Goal: Information Seeking & Learning: Learn about a topic

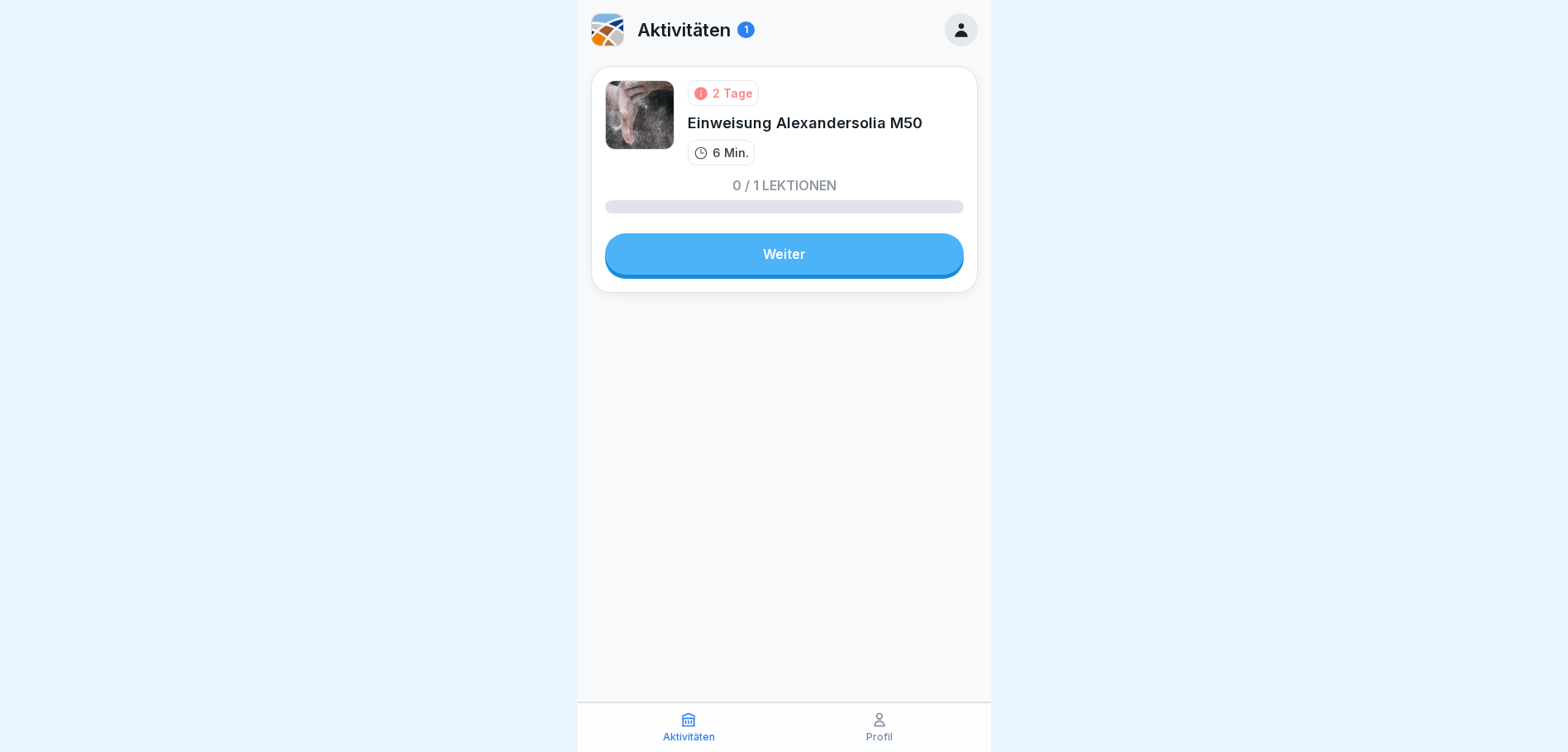
click at [801, 254] on link "Weiter" at bounding box center [784, 253] width 359 height 41
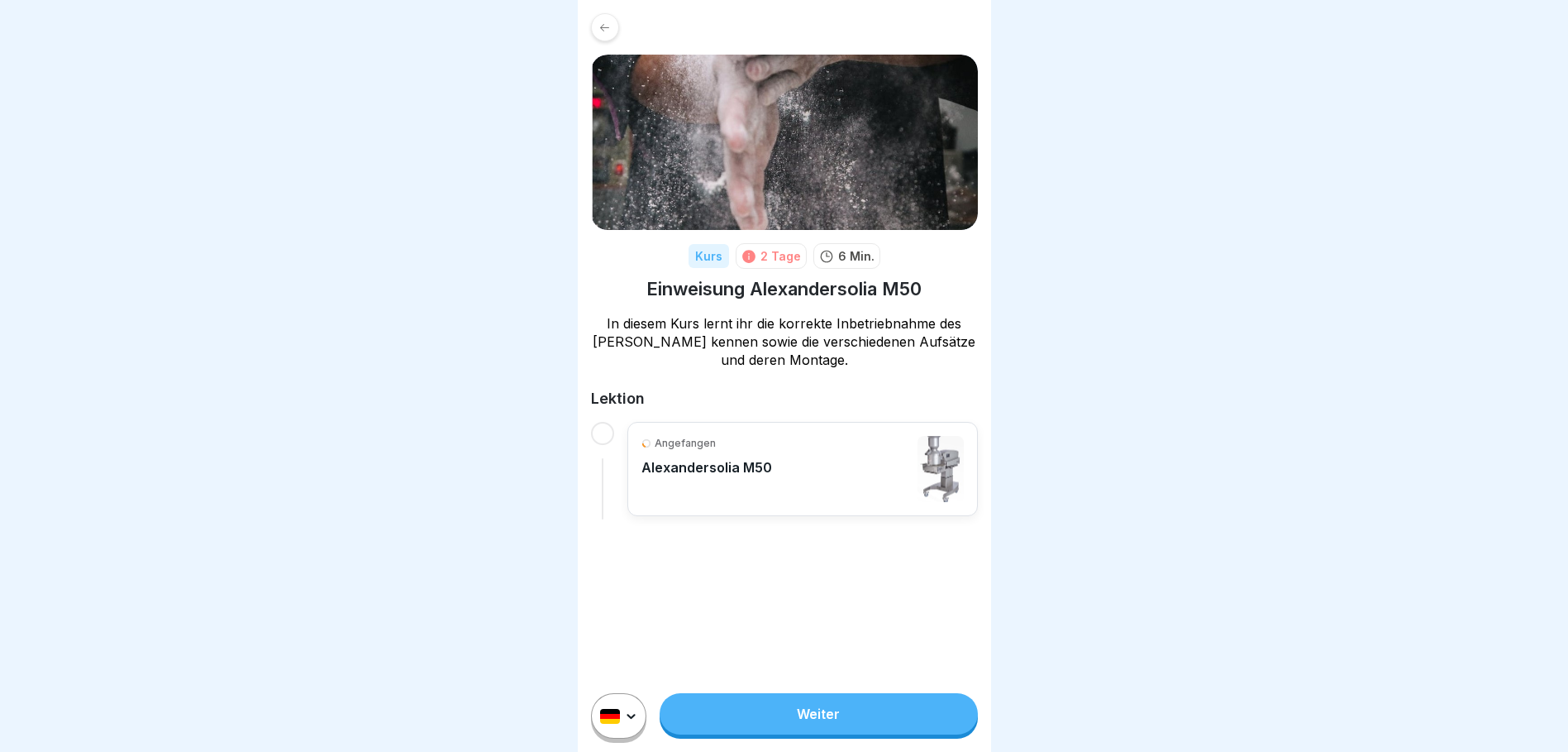
click at [824, 730] on link "Weiter" at bounding box center [817, 714] width 317 height 41
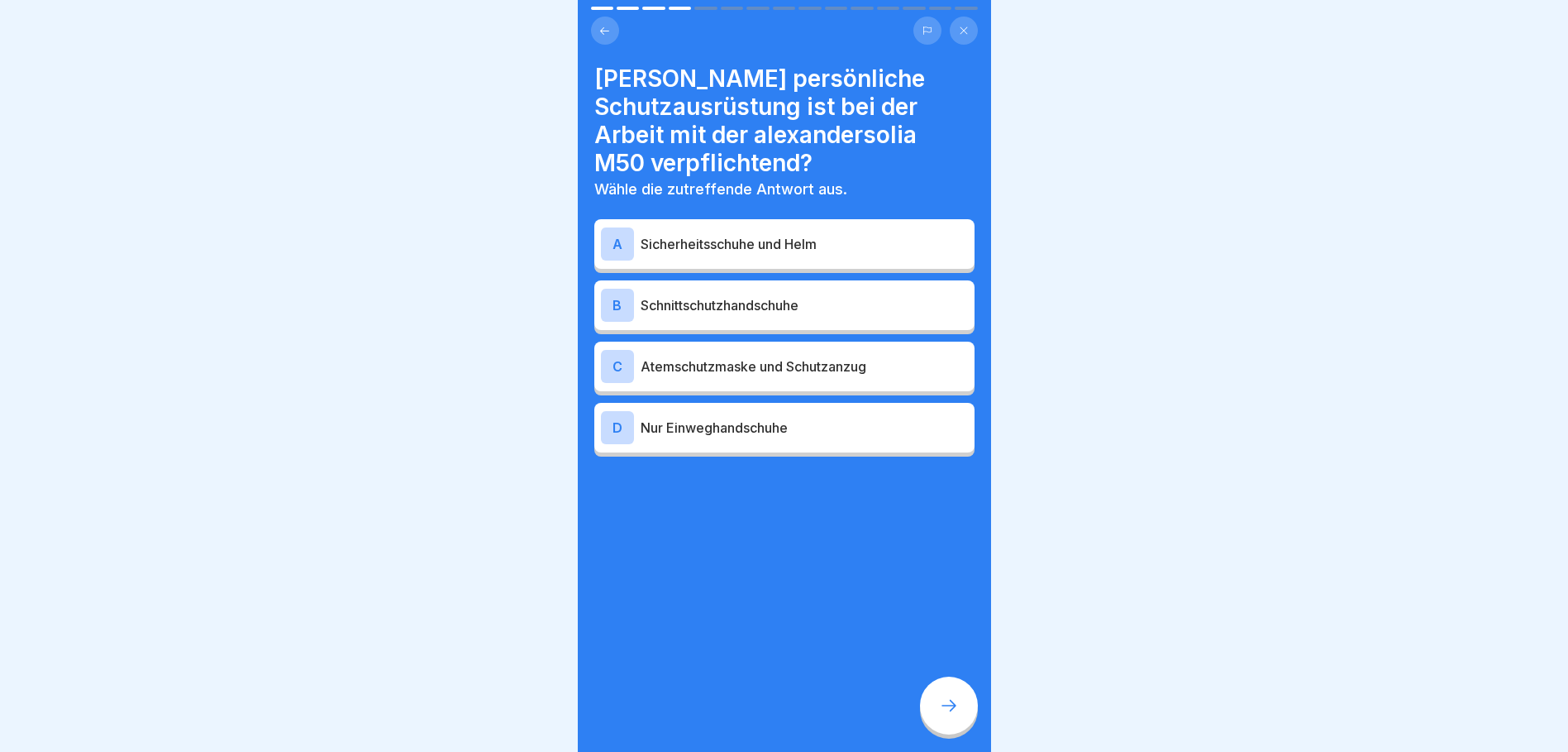
click at [599, 27] on icon at bounding box center [604, 31] width 12 height 12
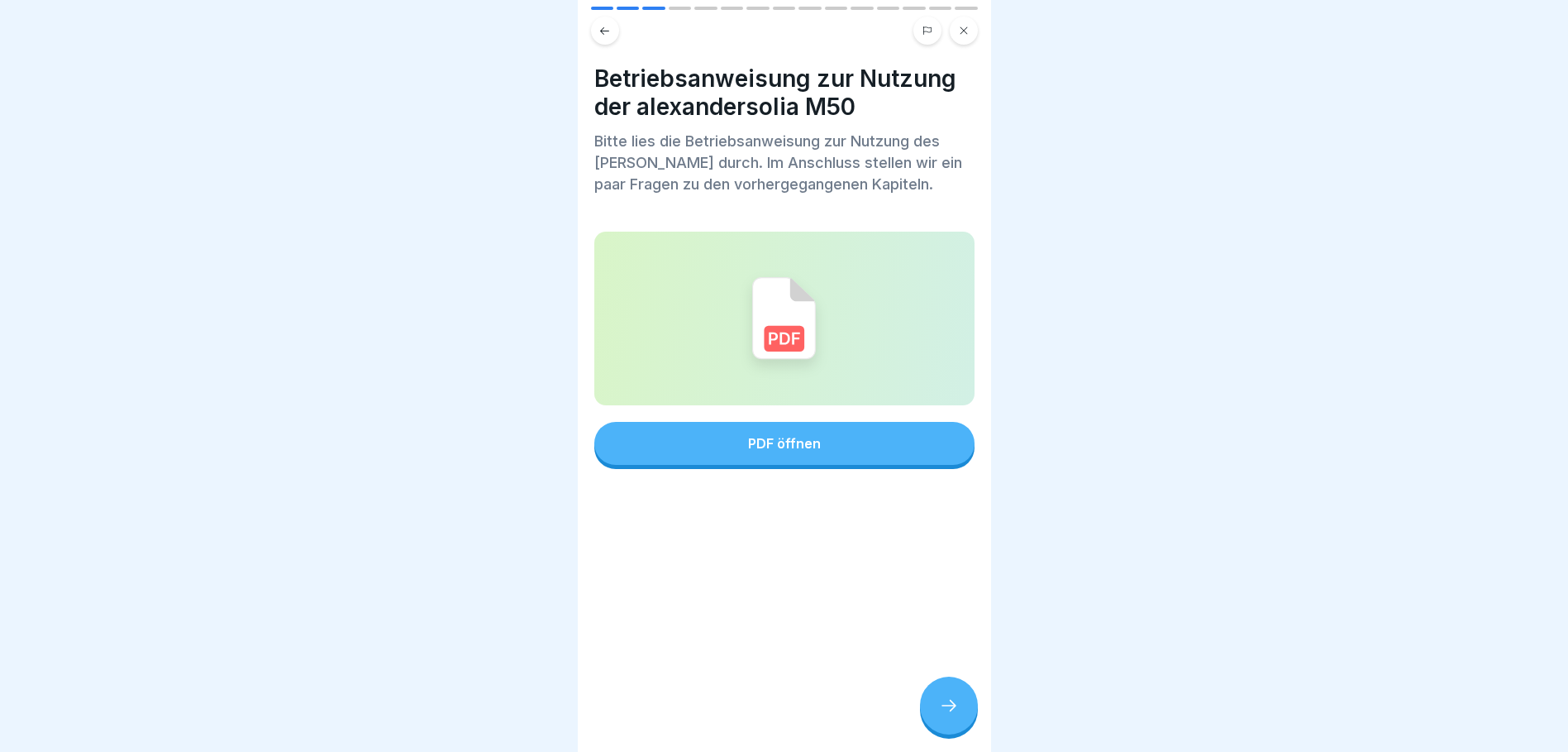
click at [599, 27] on icon at bounding box center [604, 31] width 12 height 12
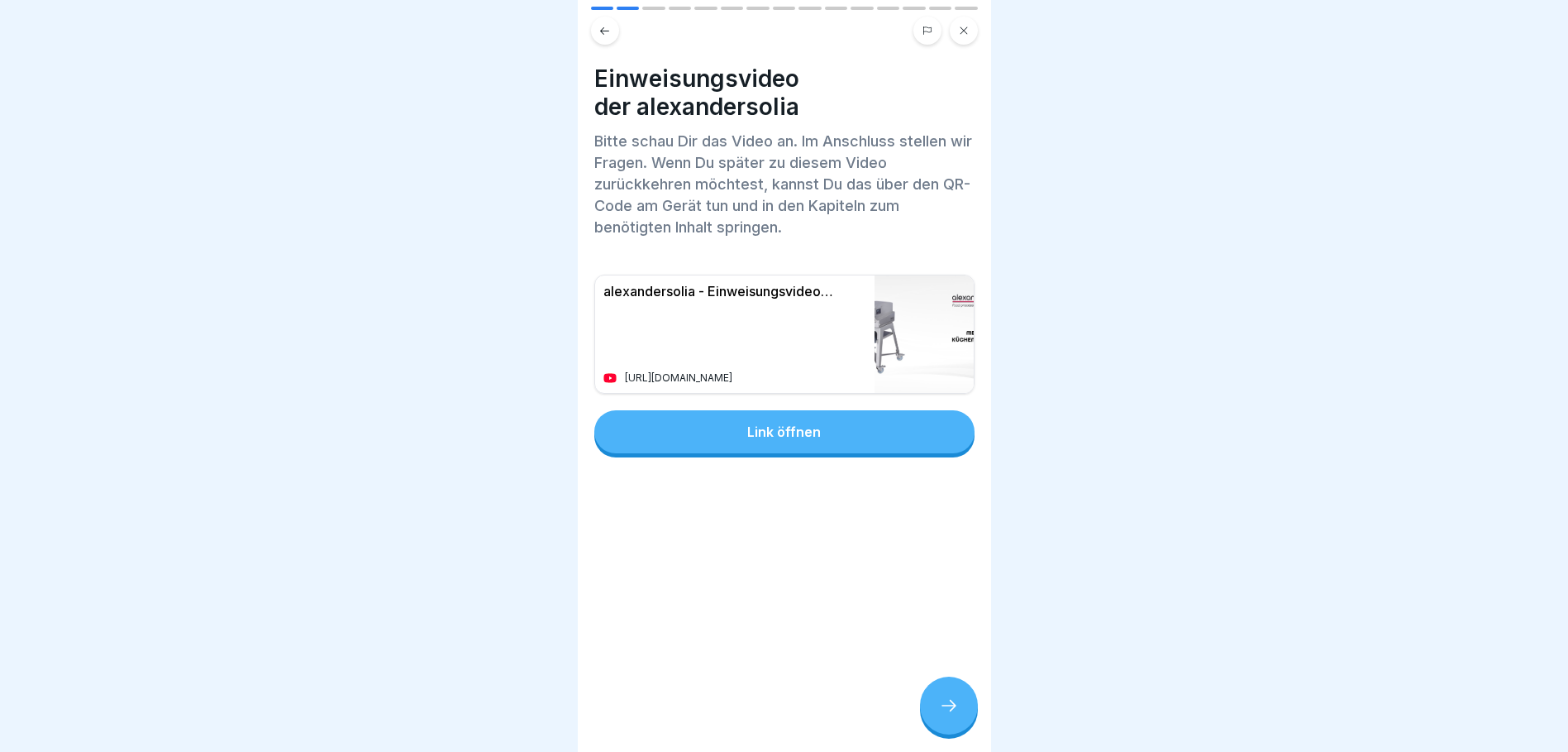
click at [599, 27] on icon at bounding box center [604, 31] width 12 height 12
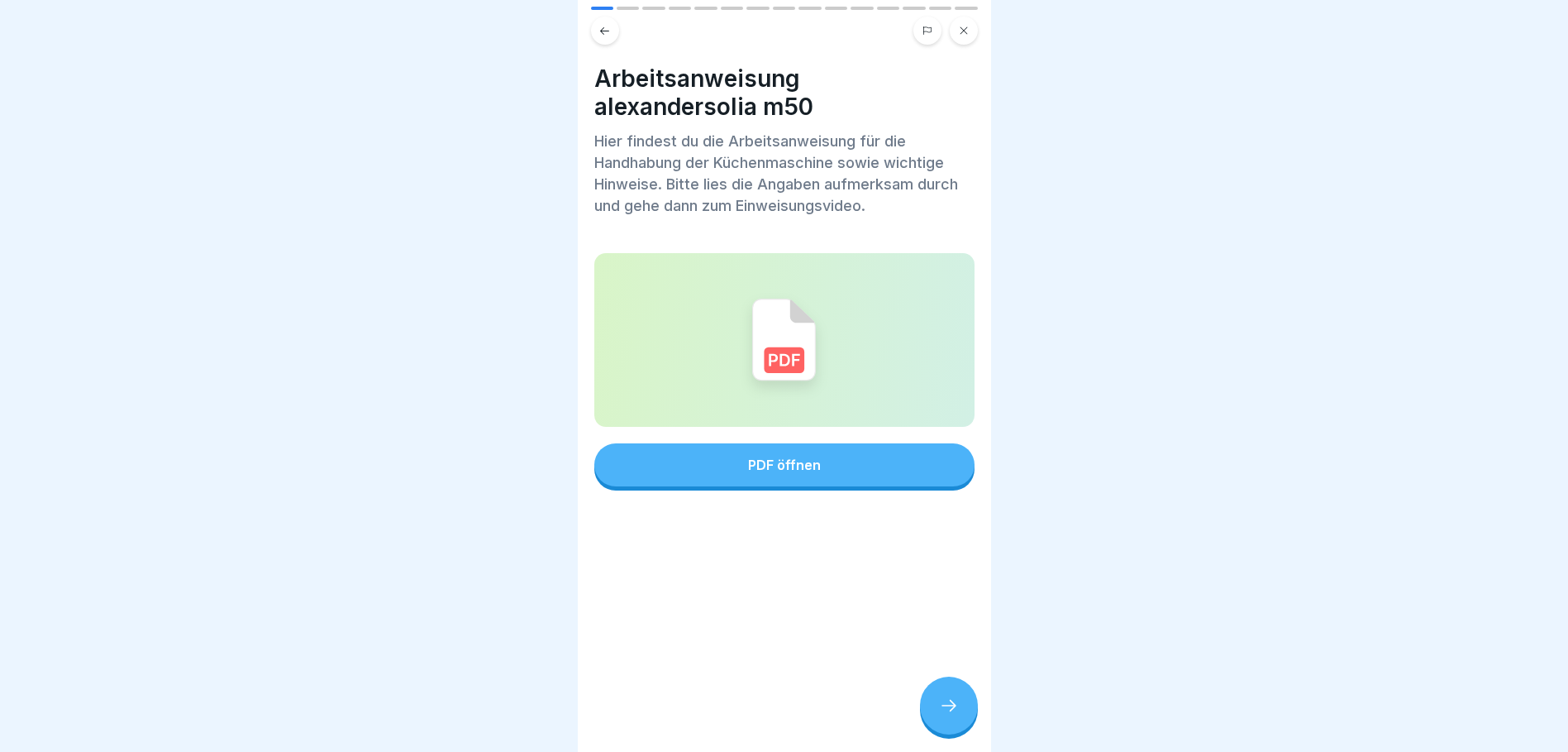
click at [784, 477] on button "PDF öffnen" at bounding box center [784, 465] width 381 height 43
click at [951, 716] on icon at bounding box center [948, 704] width 20 height 20
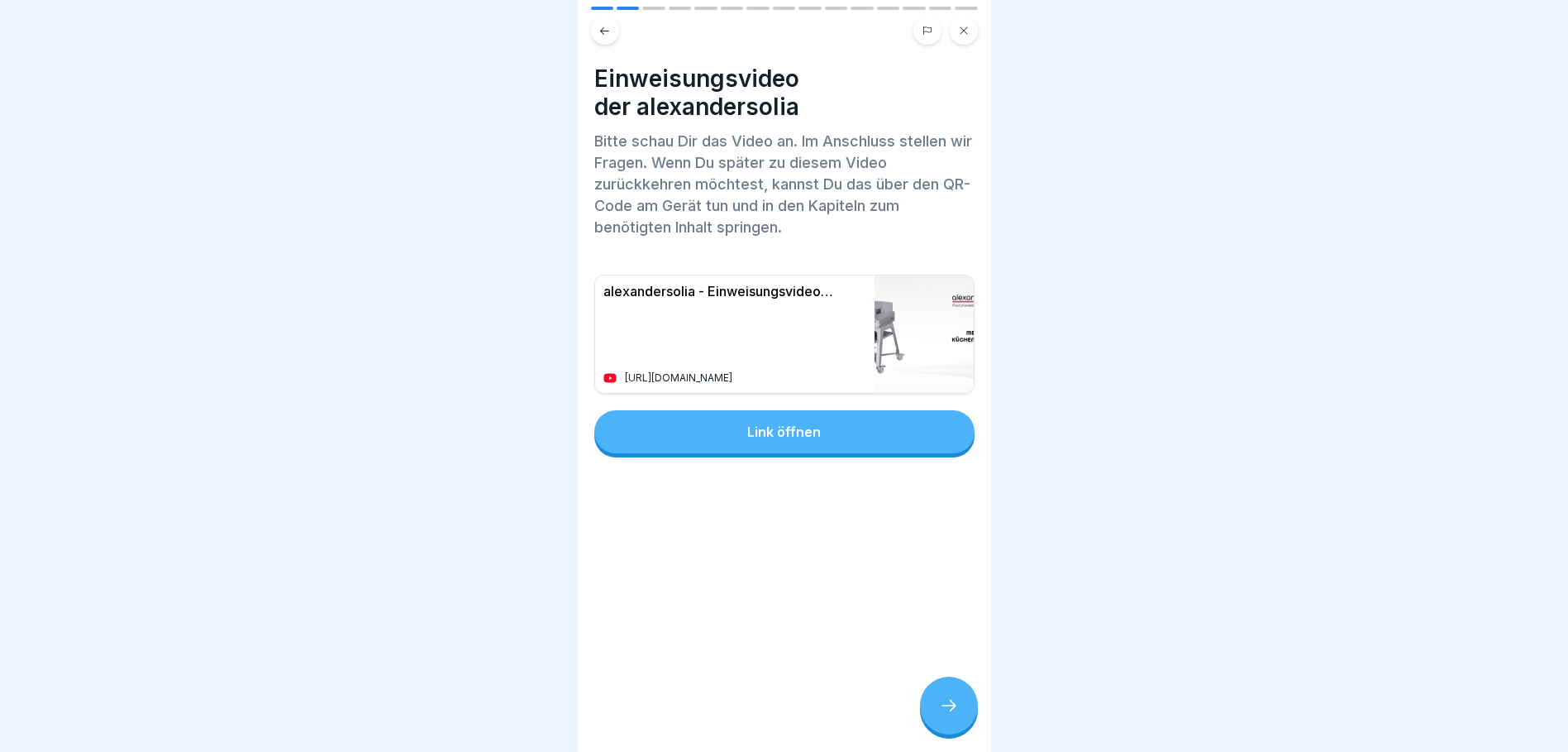
click at [780, 432] on div "Link öffnen" at bounding box center [784, 431] width 74 height 15
click at [954, 711] on icon at bounding box center [949, 705] width 15 height 11
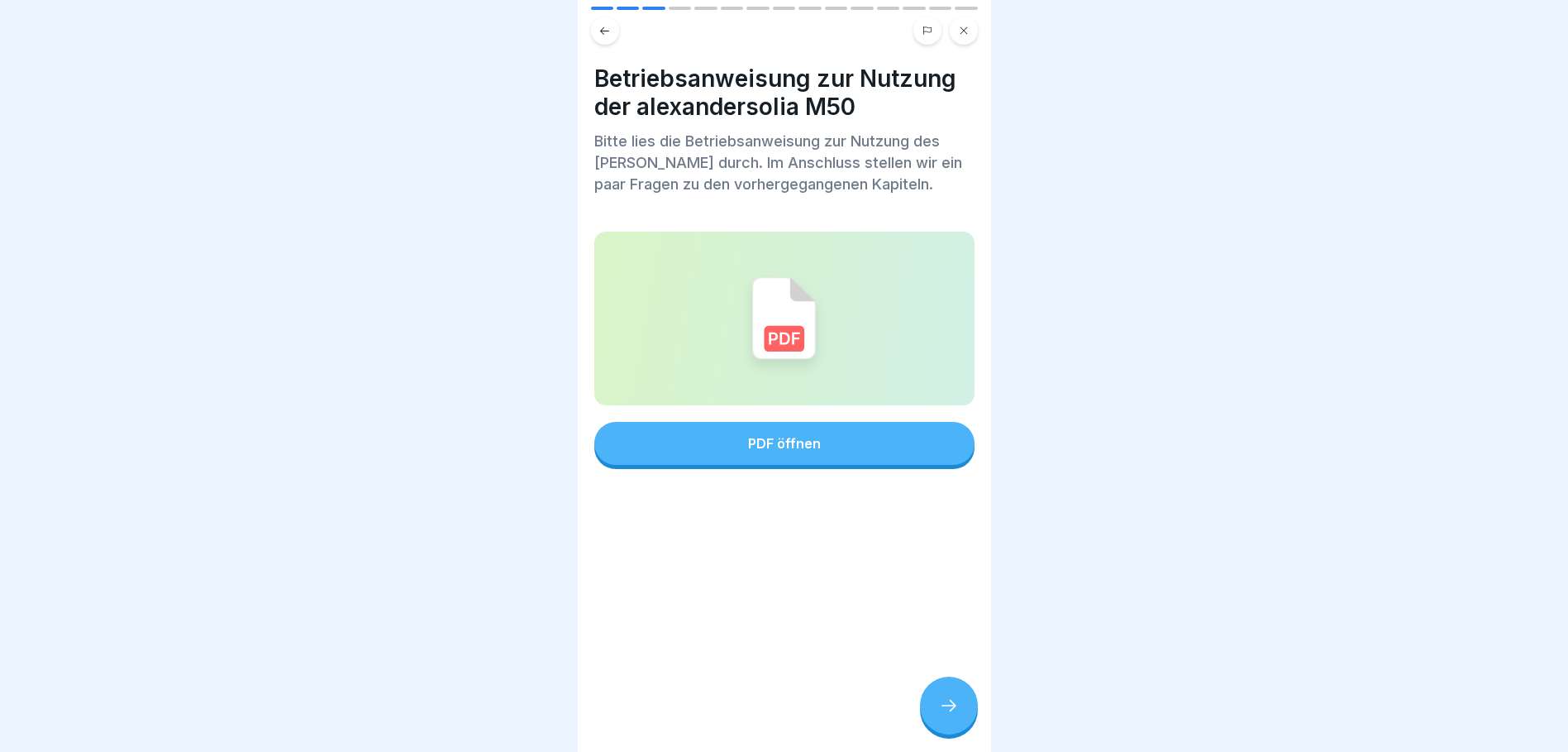
click at [773, 446] on div "PDF öffnen" at bounding box center [784, 443] width 73 height 15
click at [958, 723] on div at bounding box center [949, 705] width 58 height 58
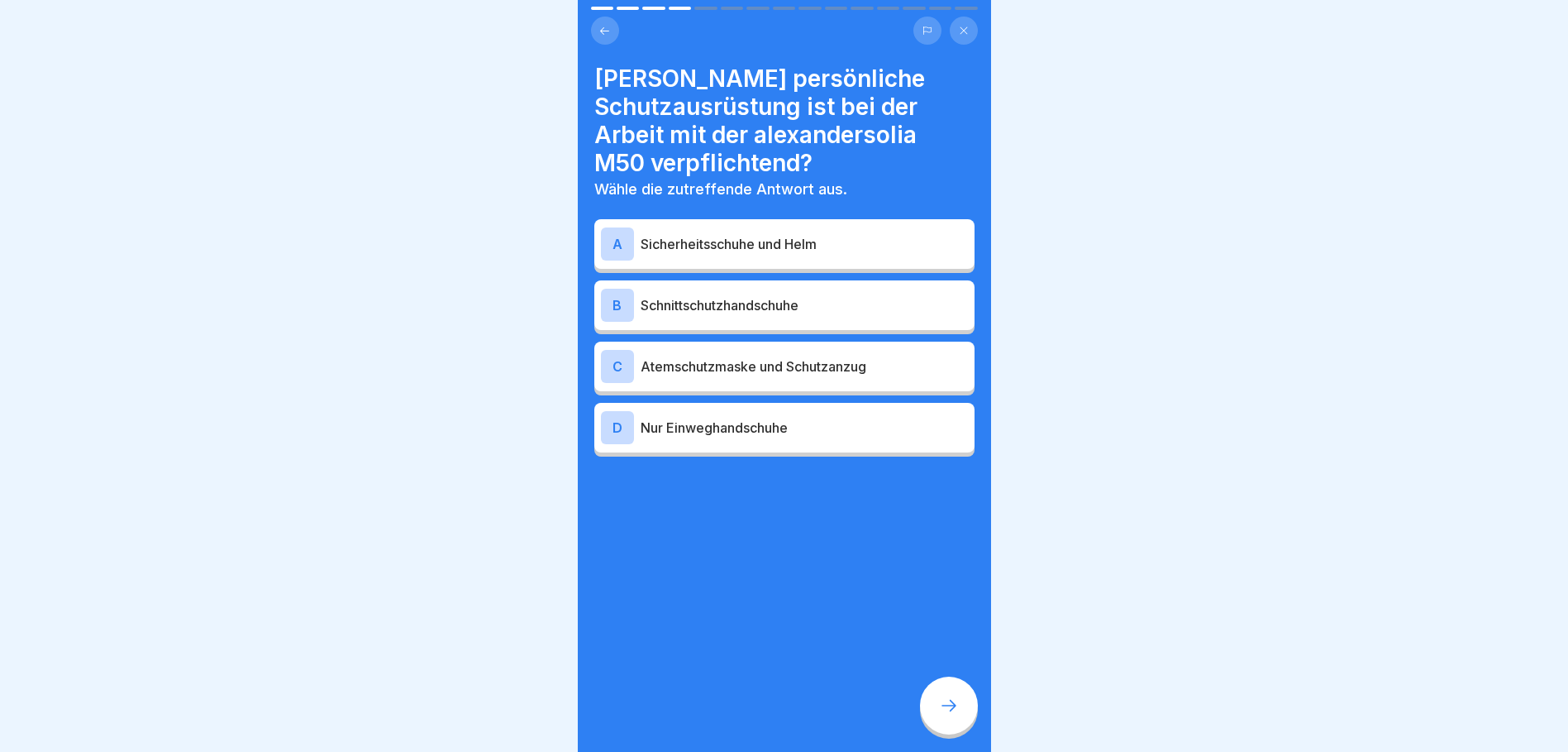
click at [695, 309] on p "Schnittschutzhandschuhe" at bounding box center [804, 305] width 327 height 20
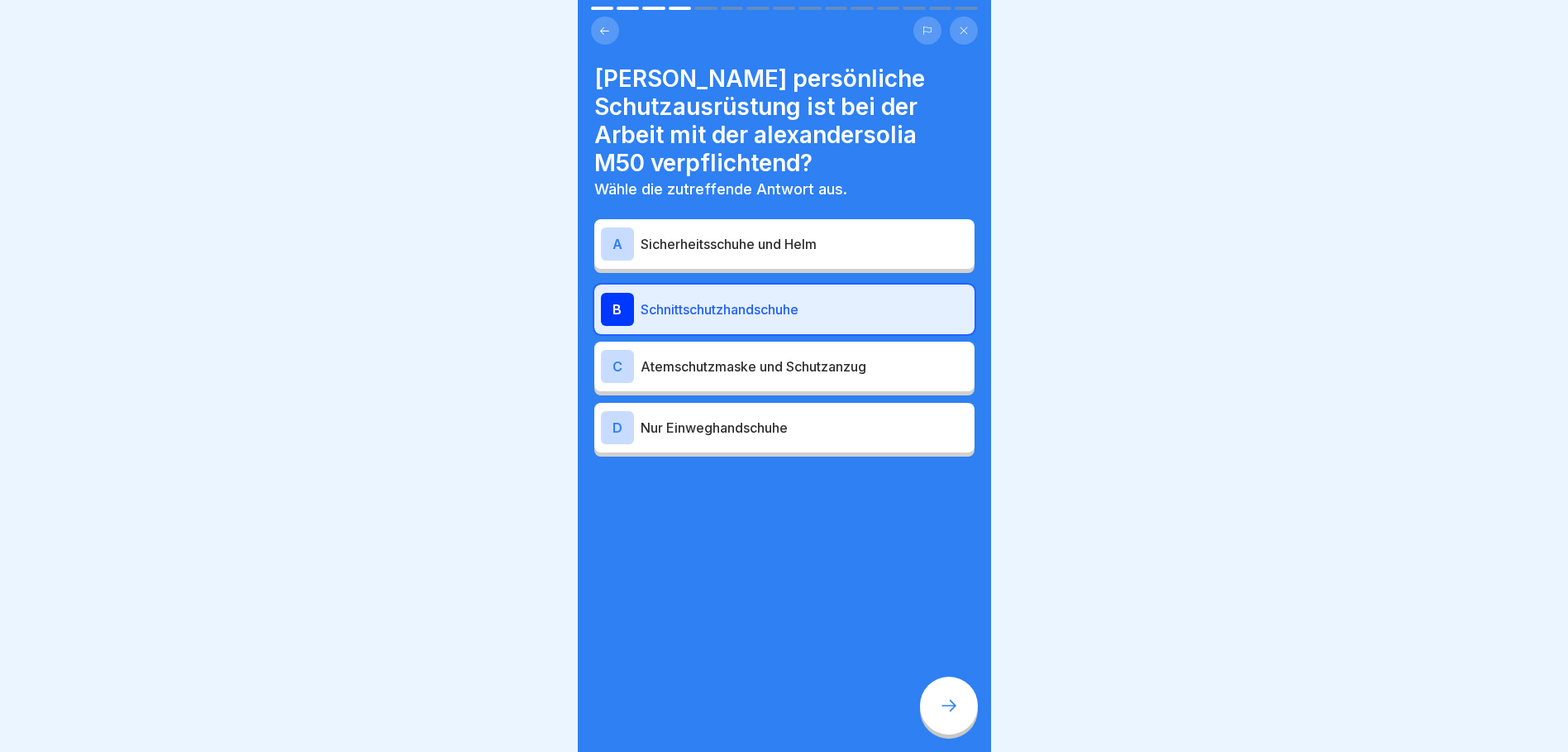
click at [951, 716] on icon at bounding box center [948, 704] width 20 height 20
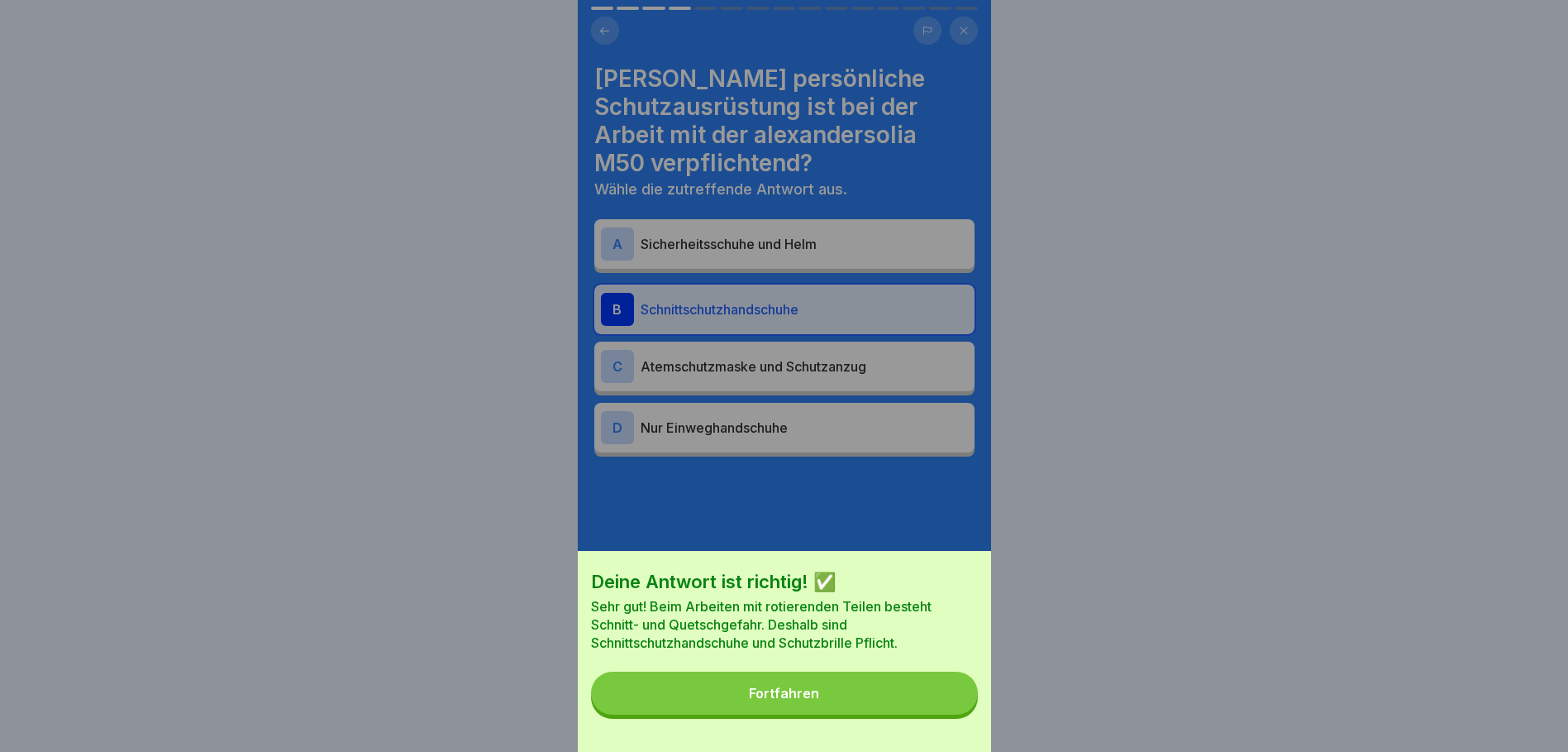
click at [800, 701] on div "Fortfahren" at bounding box center [784, 693] width 70 height 15
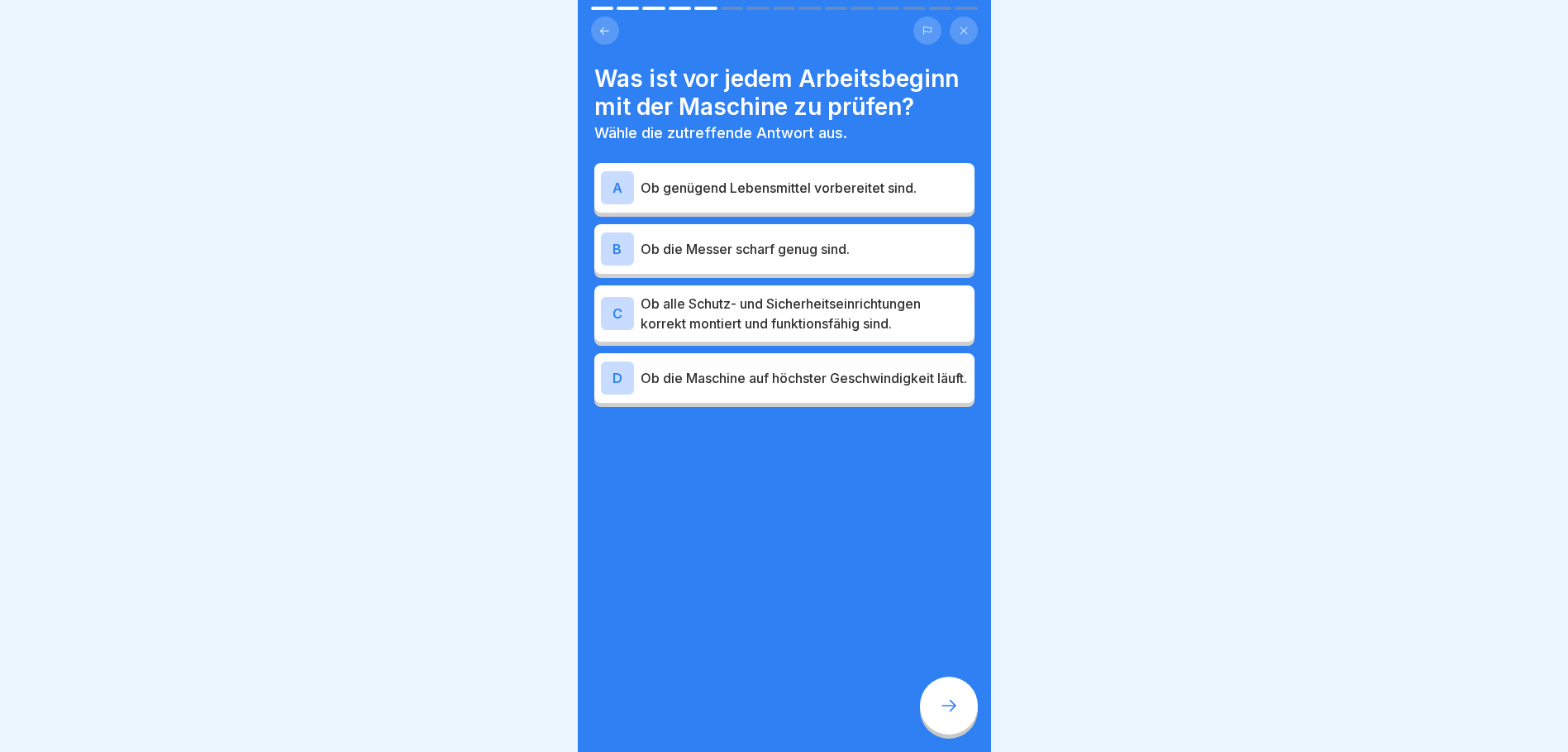
click at [726, 313] on p "Ob alle Schutz- und Sicherheitseinrichtungen korrekt montiert und funktionsfähi…" at bounding box center [804, 313] width 327 height 39
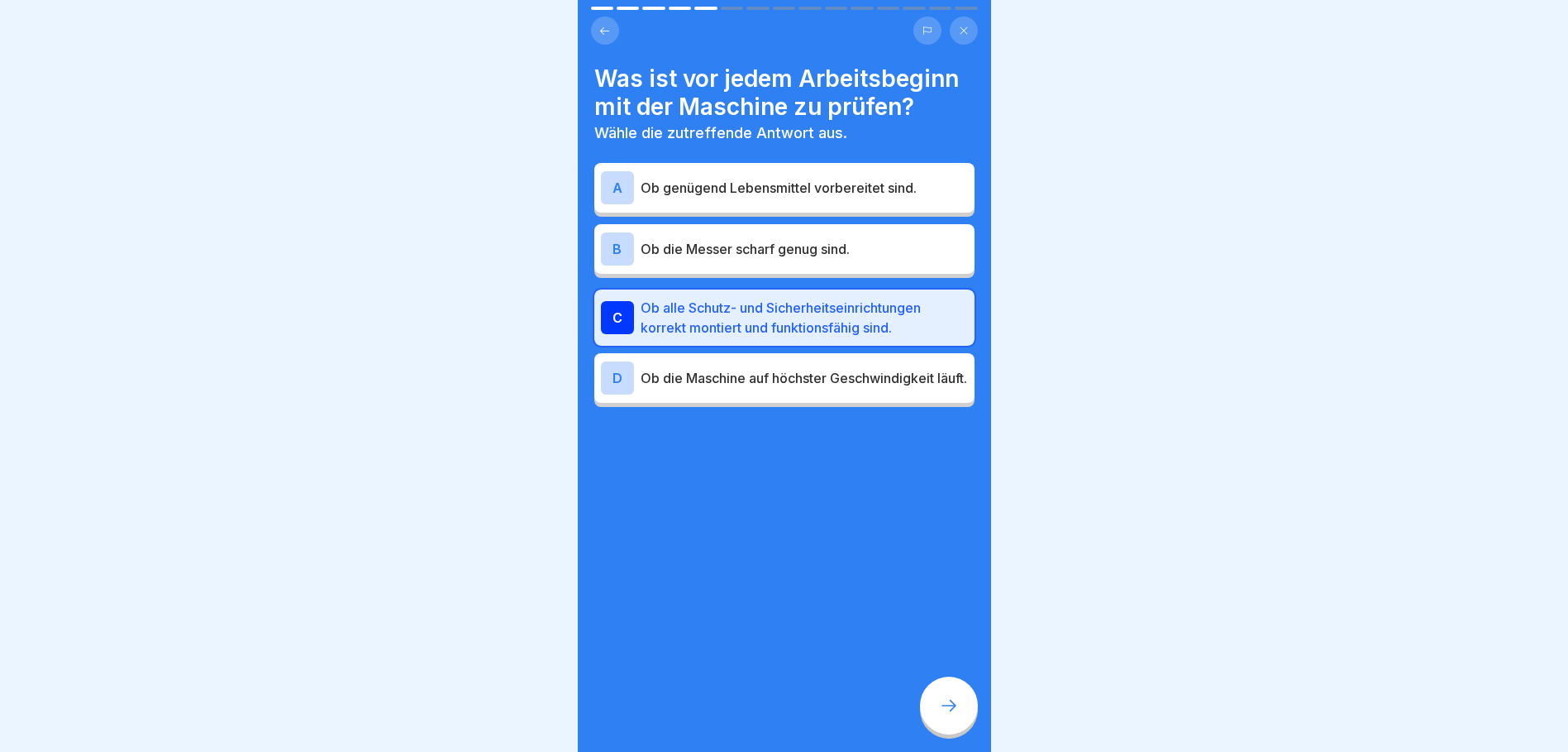
click at [943, 728] on div at bounding box center [949, 705] width 58 height 58
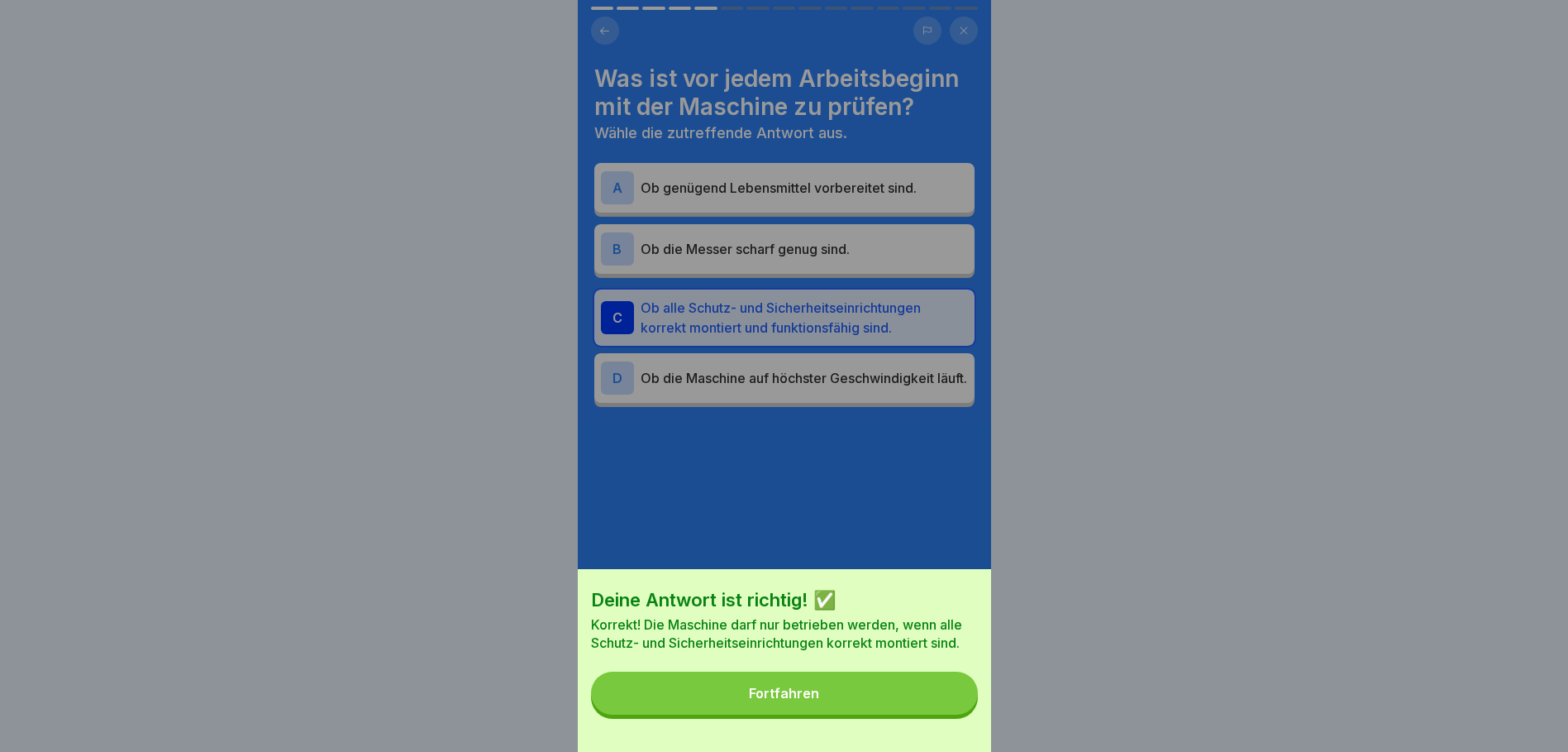
click at [813, 701] on div "Fortfahren" at bounding box center [784, 693] width 70 height 15
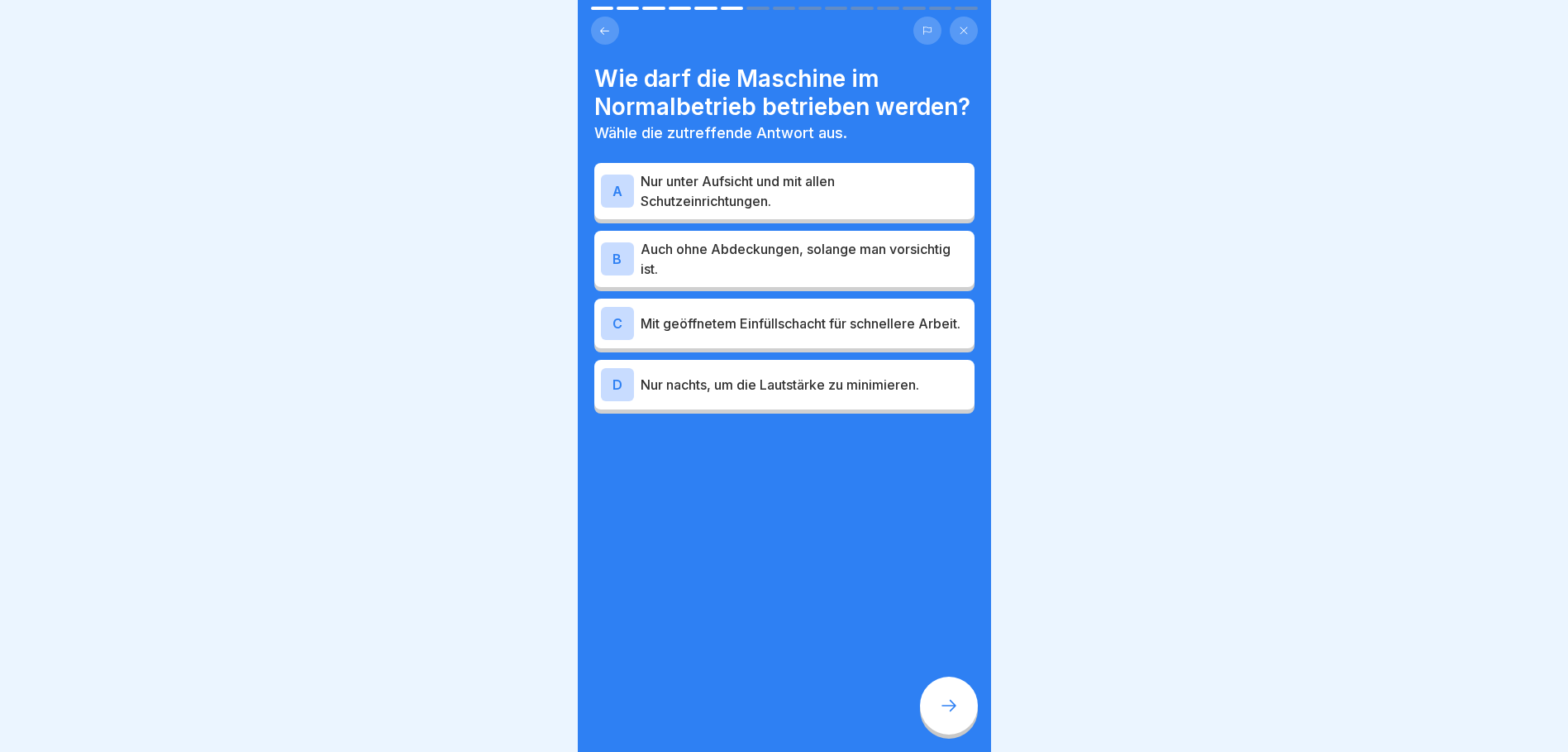
click at [708, 210] on p "Nur unter Aufsicht und mit allen Schutzeinrichtungen." at bounding box center [804, 191] width 327 height 39
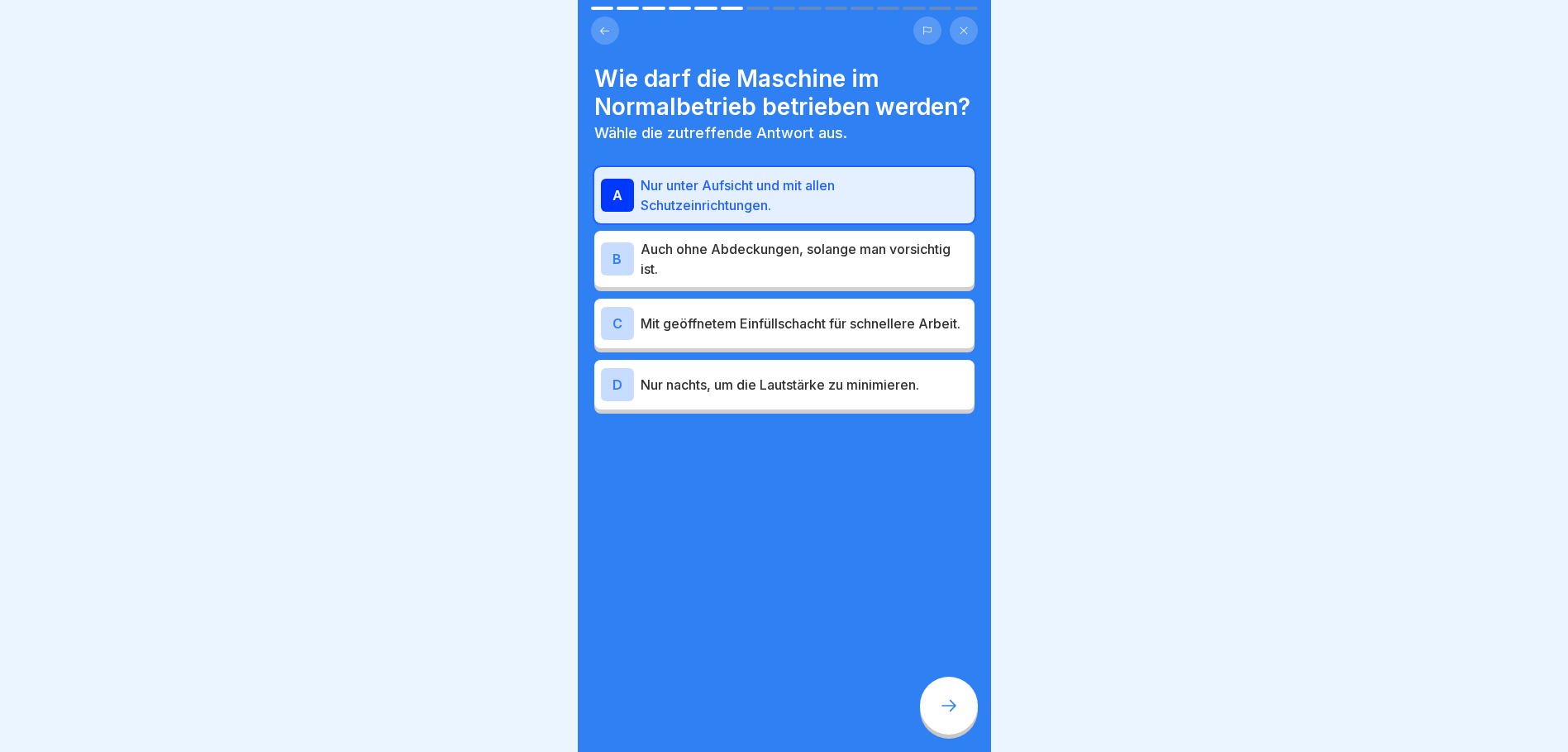
click at [943, 712] on icon at bounding box center [948, 704] width 20 height 20
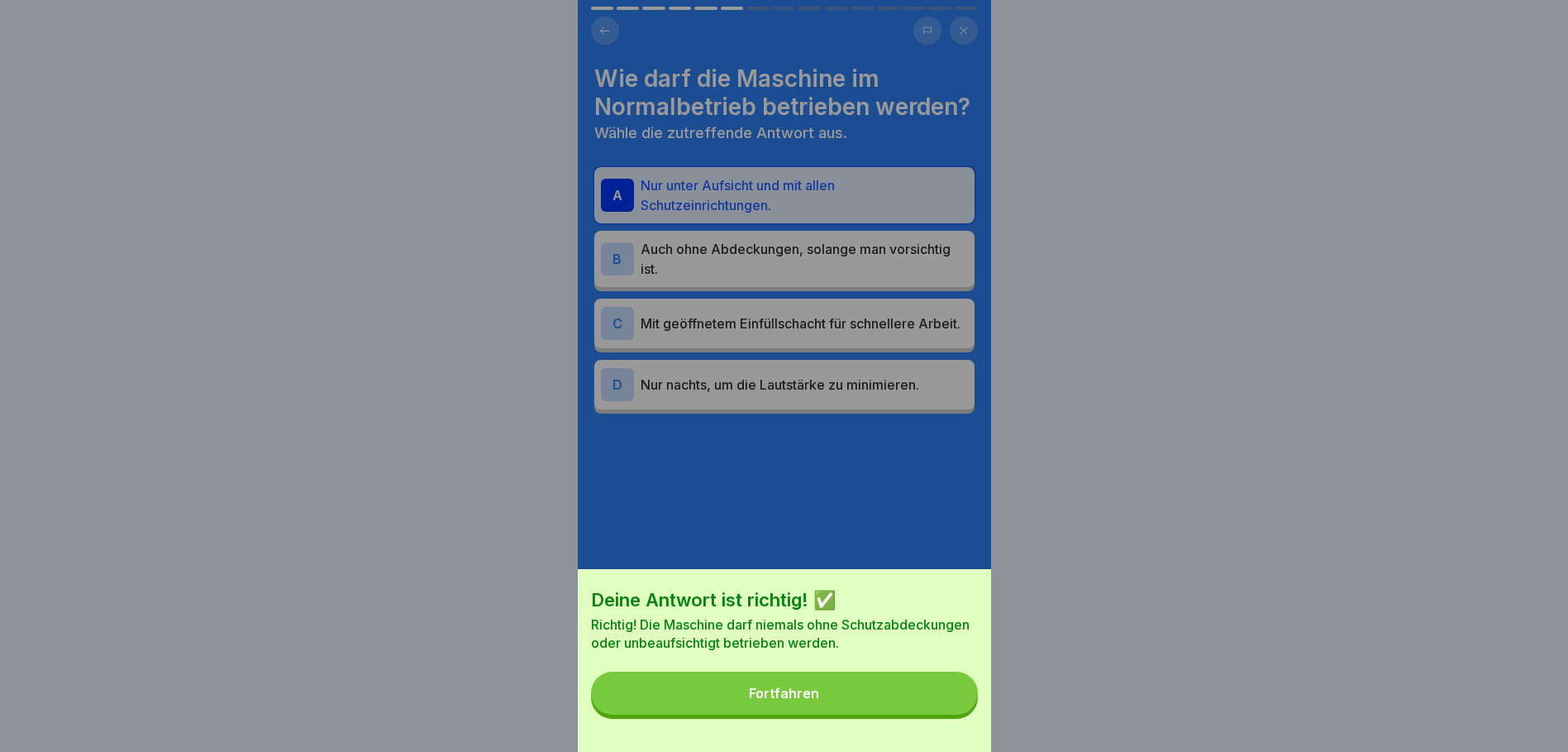
click at [827, 703] on button "Fortfahren" at bounding box center [784, 693] width 387 height 43
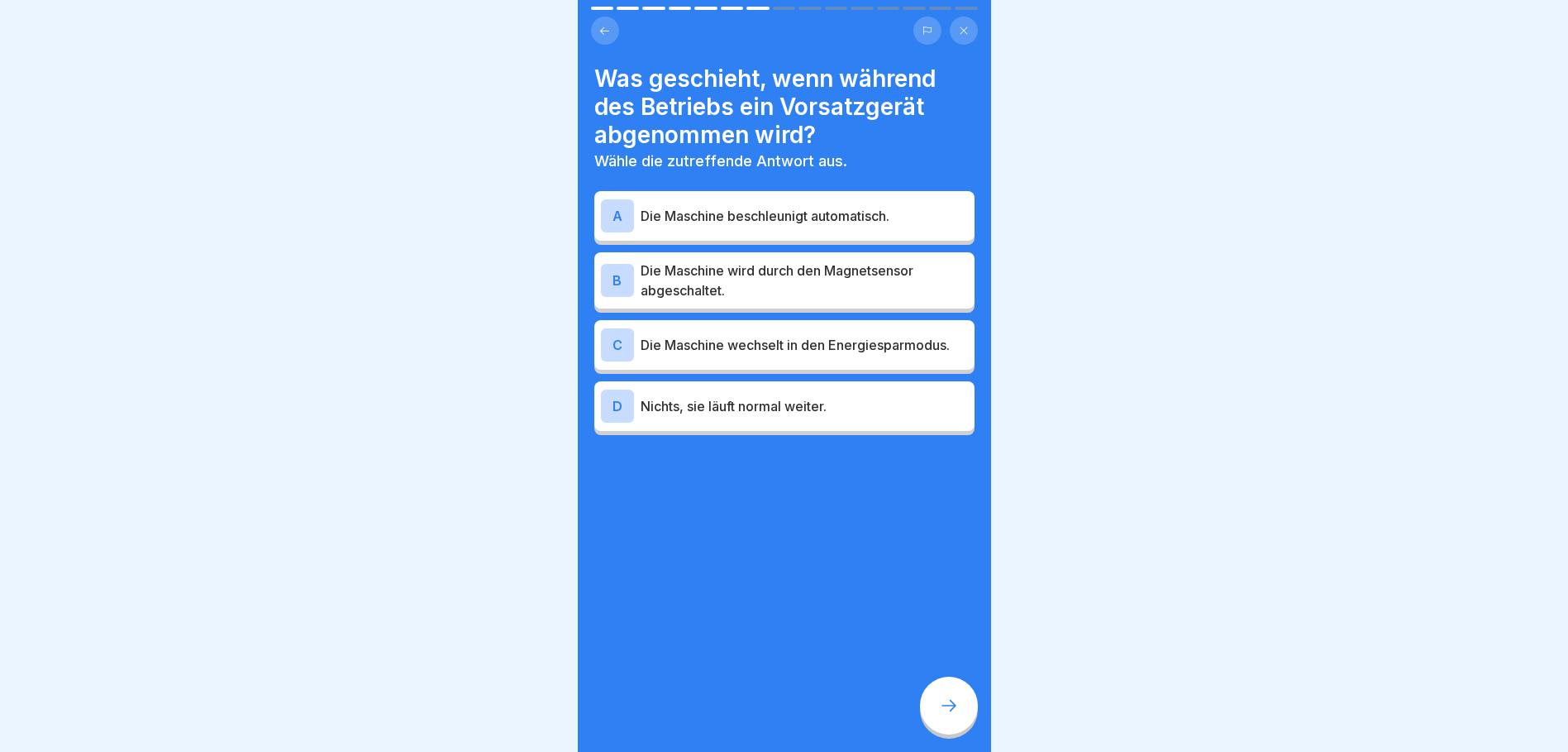
click at [770, 298] on p "Die Maschine wird durch den Magnetsensor abgeschaltet." at bounding box center [804, 280] width 327 height 39
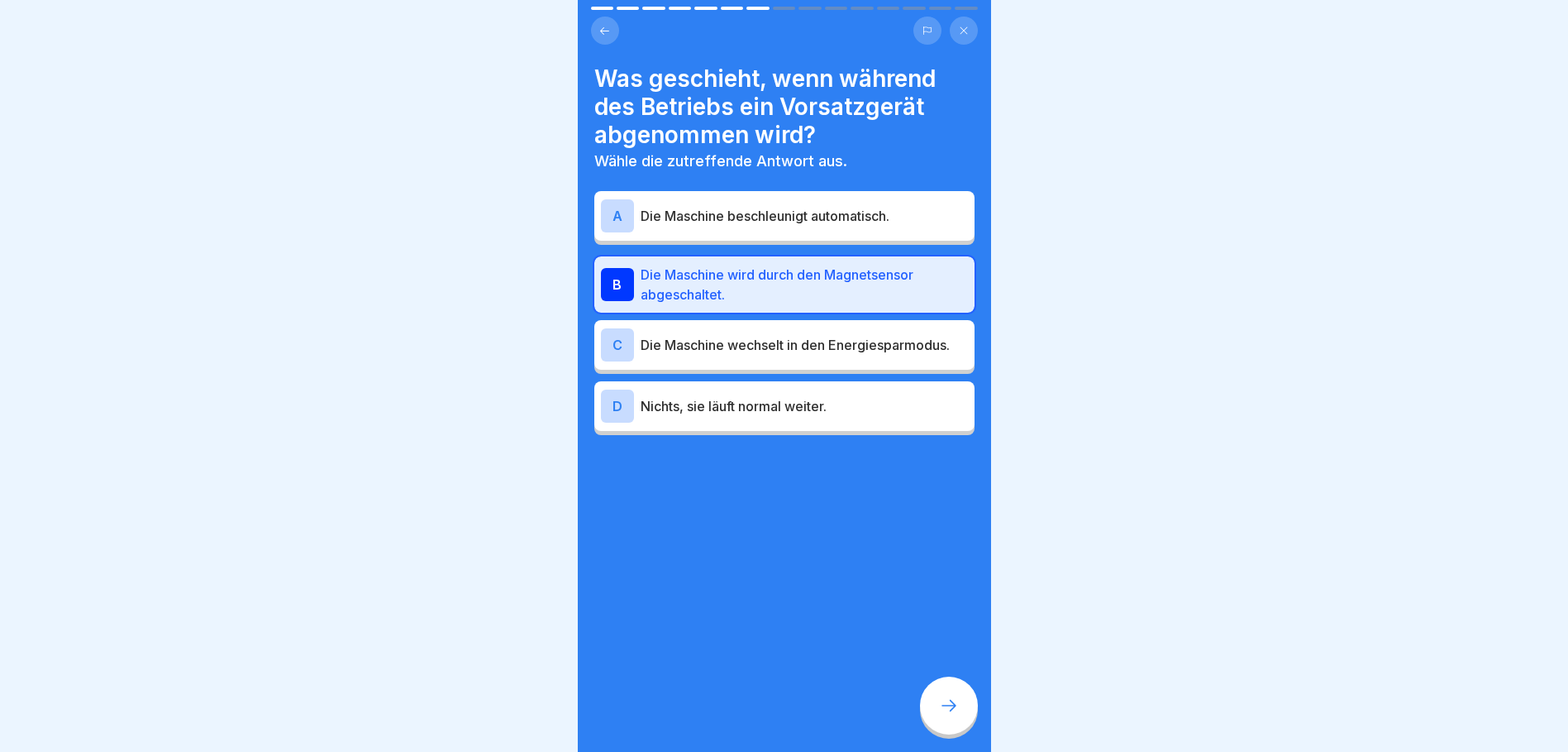
click at [943, 714] on icon at bounding box center [948, 704] width 20 height 20
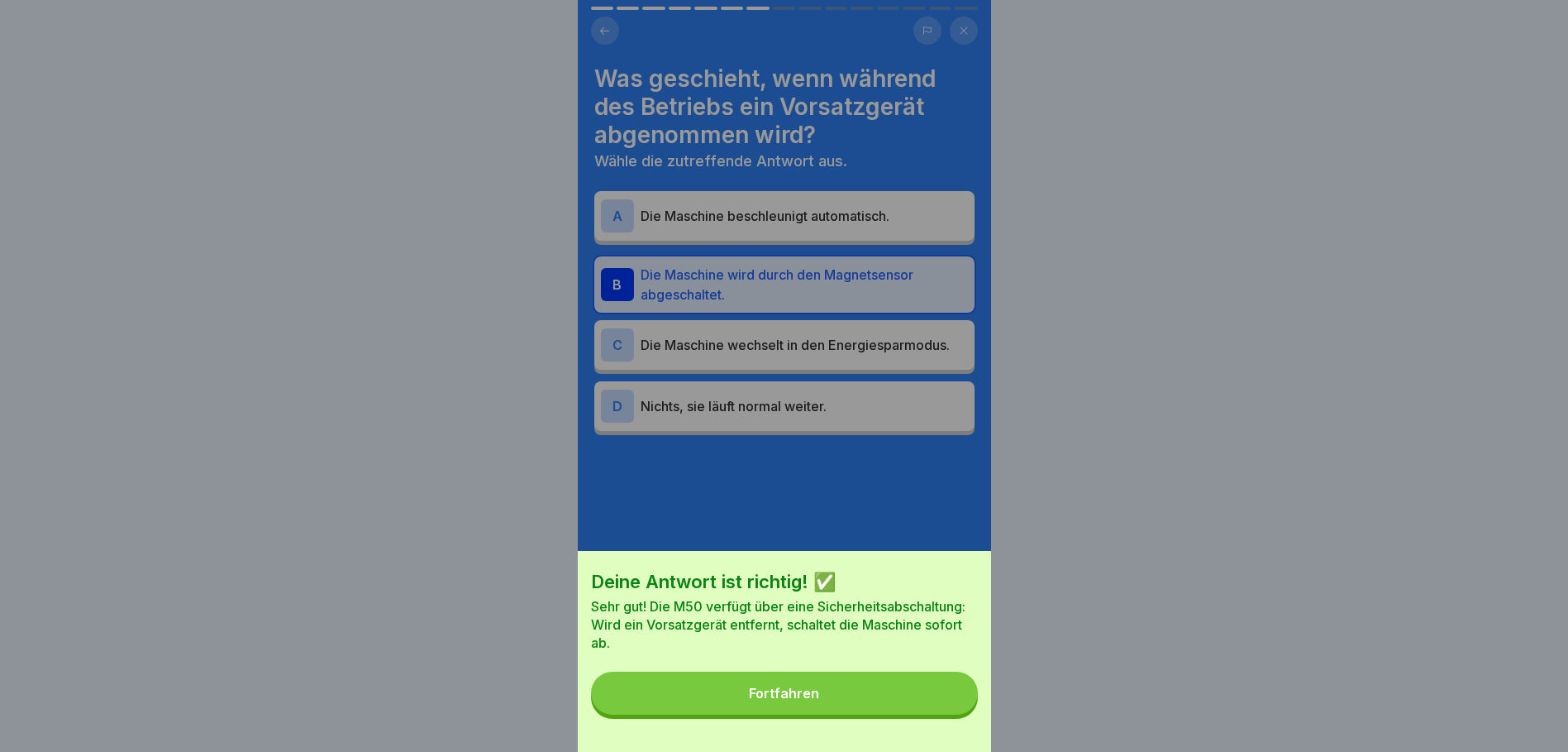
click at [843, 697] on button "Fortfahren" at bounding box center [784, 693] width 387 height 43
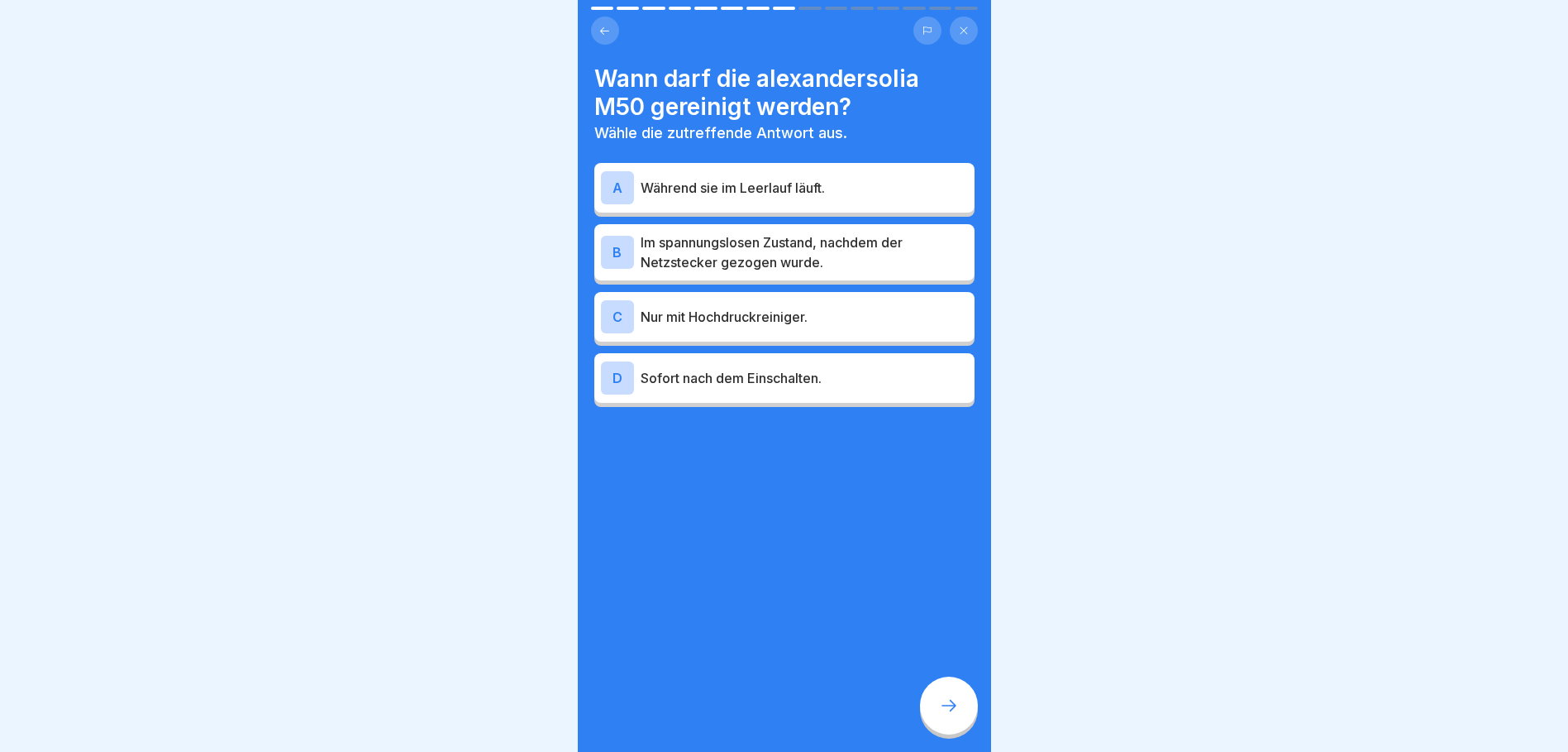
click at [944, 258] on p "Im spannungslosen Zustand, nachdem der Netzstecker gezogen wurde." at bounding box center [804, 252] width 327 height 39
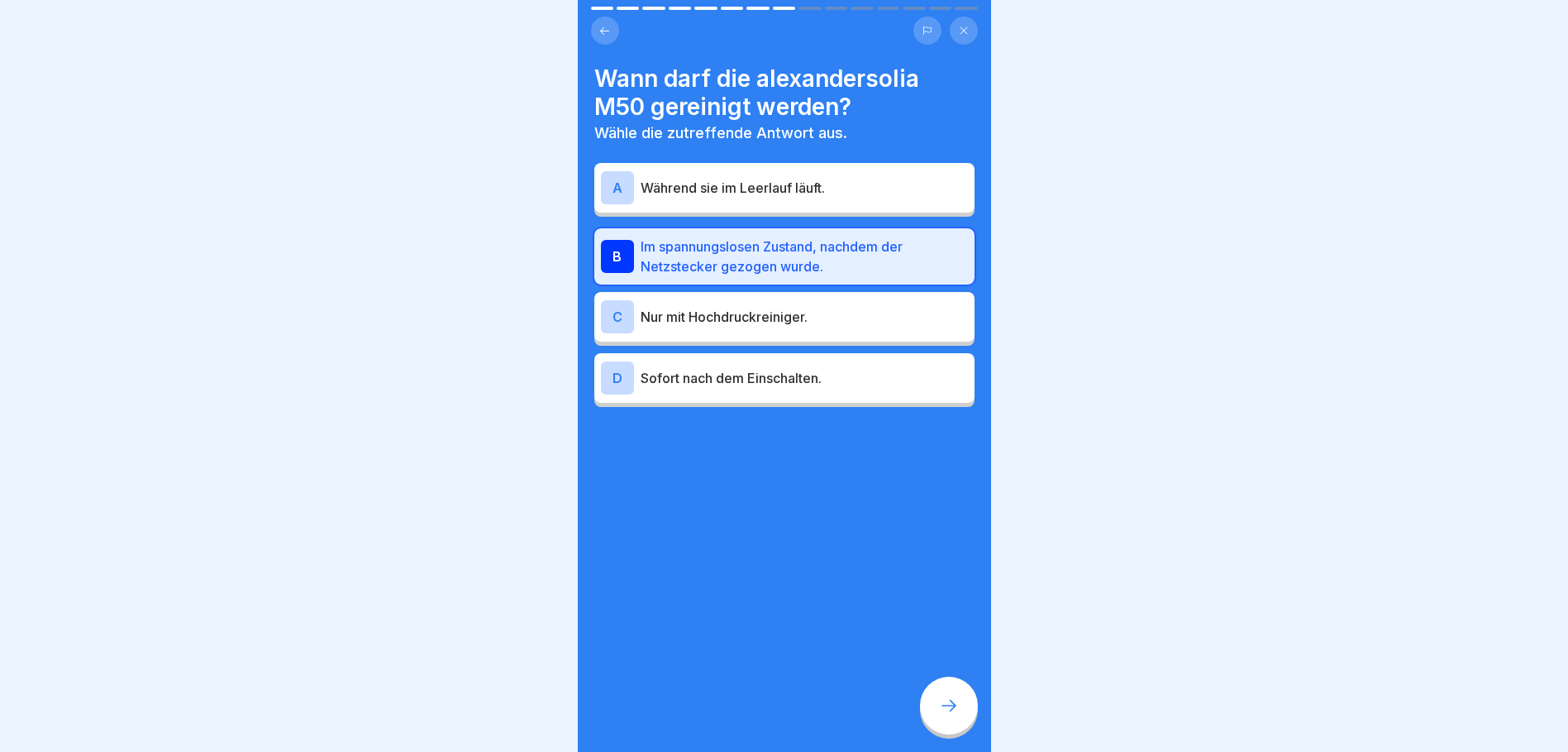
click at [958, 723] on div at bounding box center [949, 705] width 58 height 58
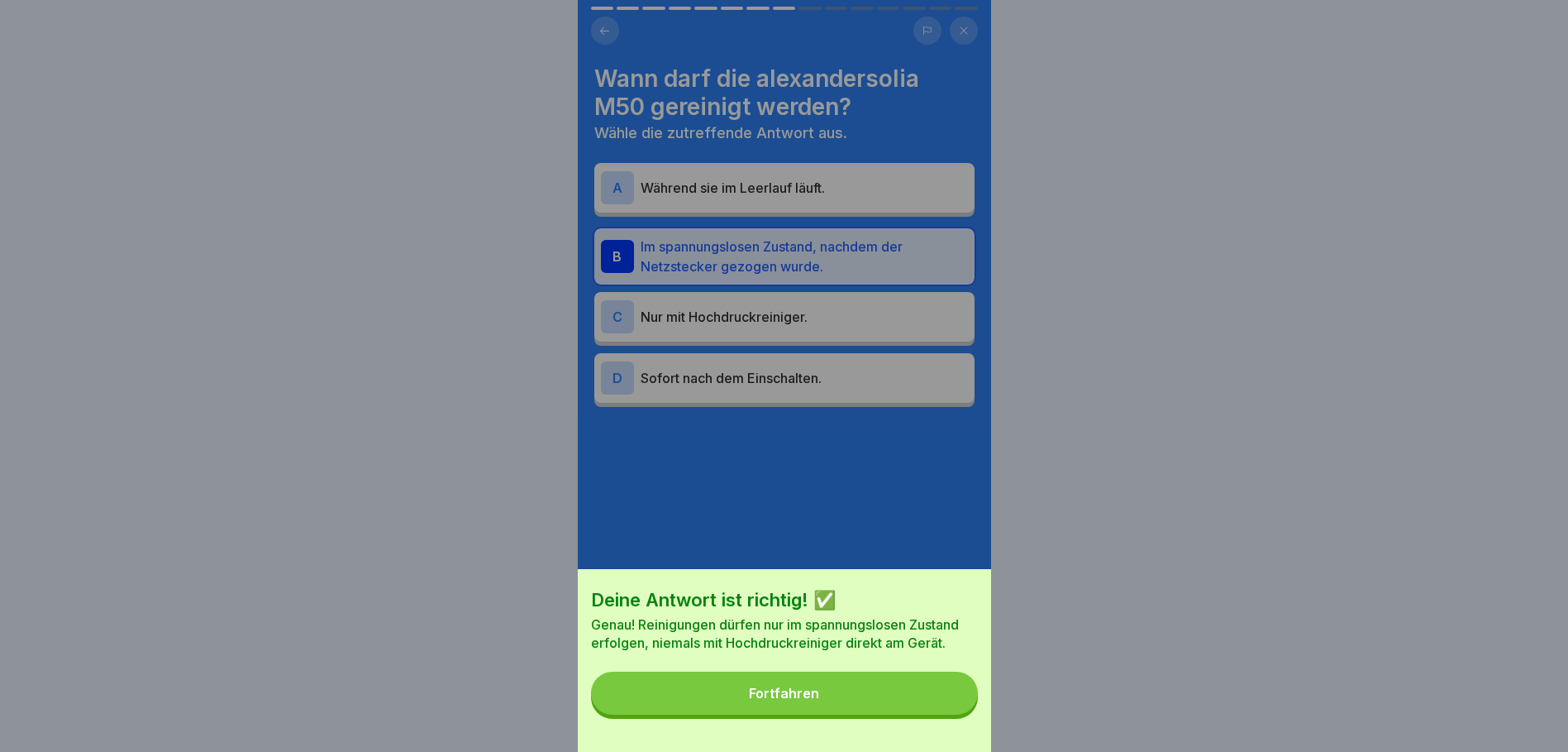
click at [850, 715] on button "Fortfahren" at bounding box center [784, 693] width 387 height 43
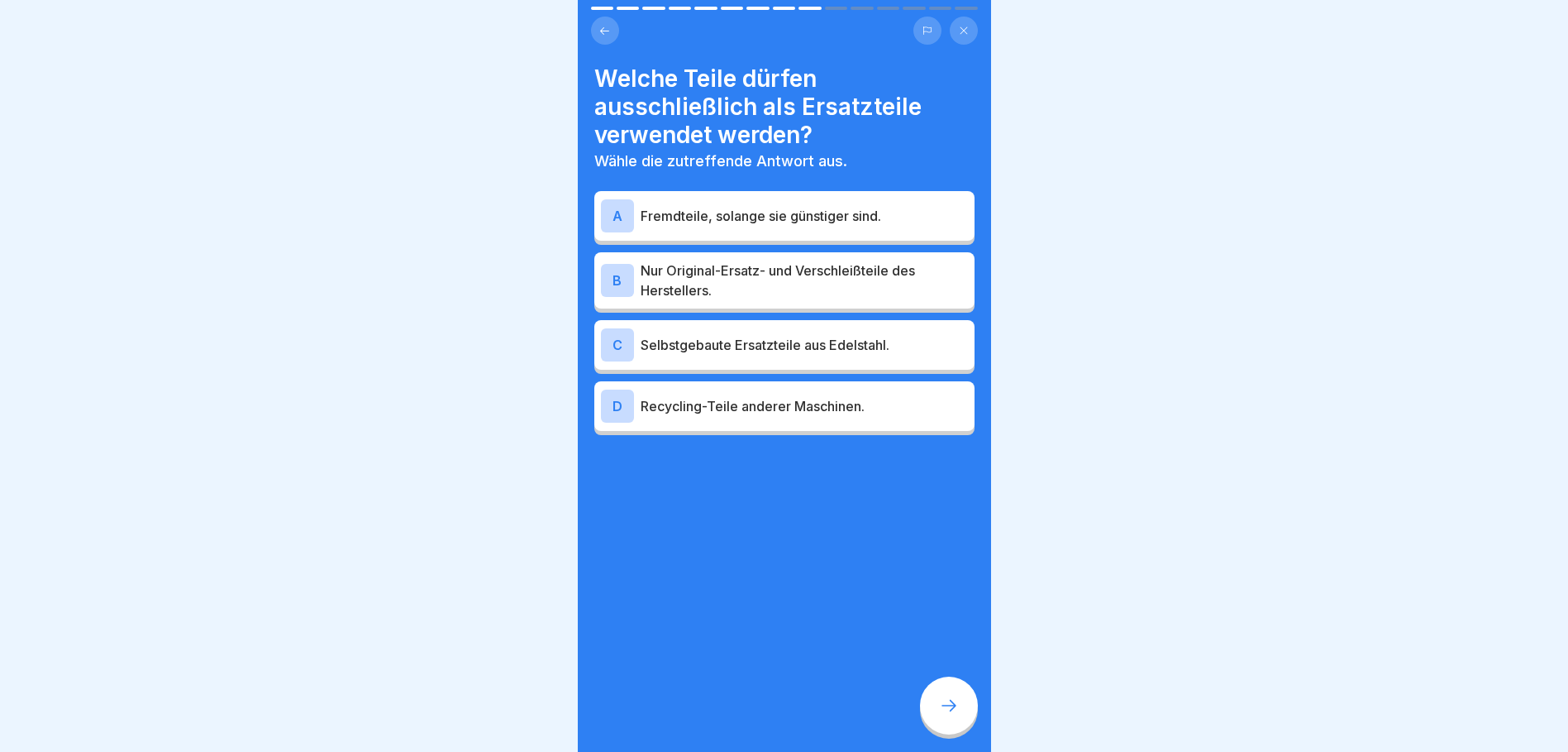
click at [885, 296] on p "Nur Original-Ersatz- und Verschleißteile des Herstellers." at bounding box center [804, 280] width 327 height 39
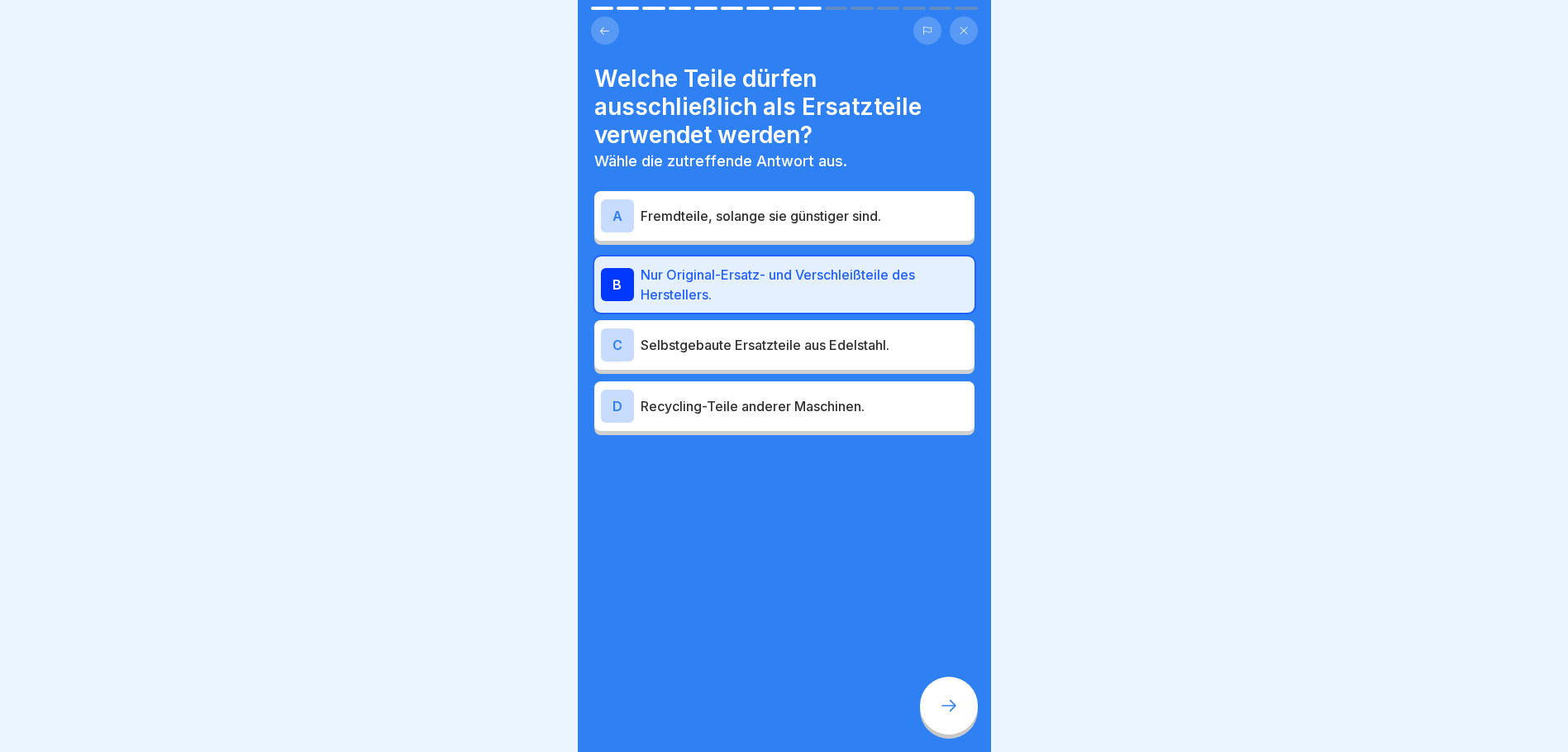
click at [957, 732] on div at bounding box center [949, 705] width 58 height 58
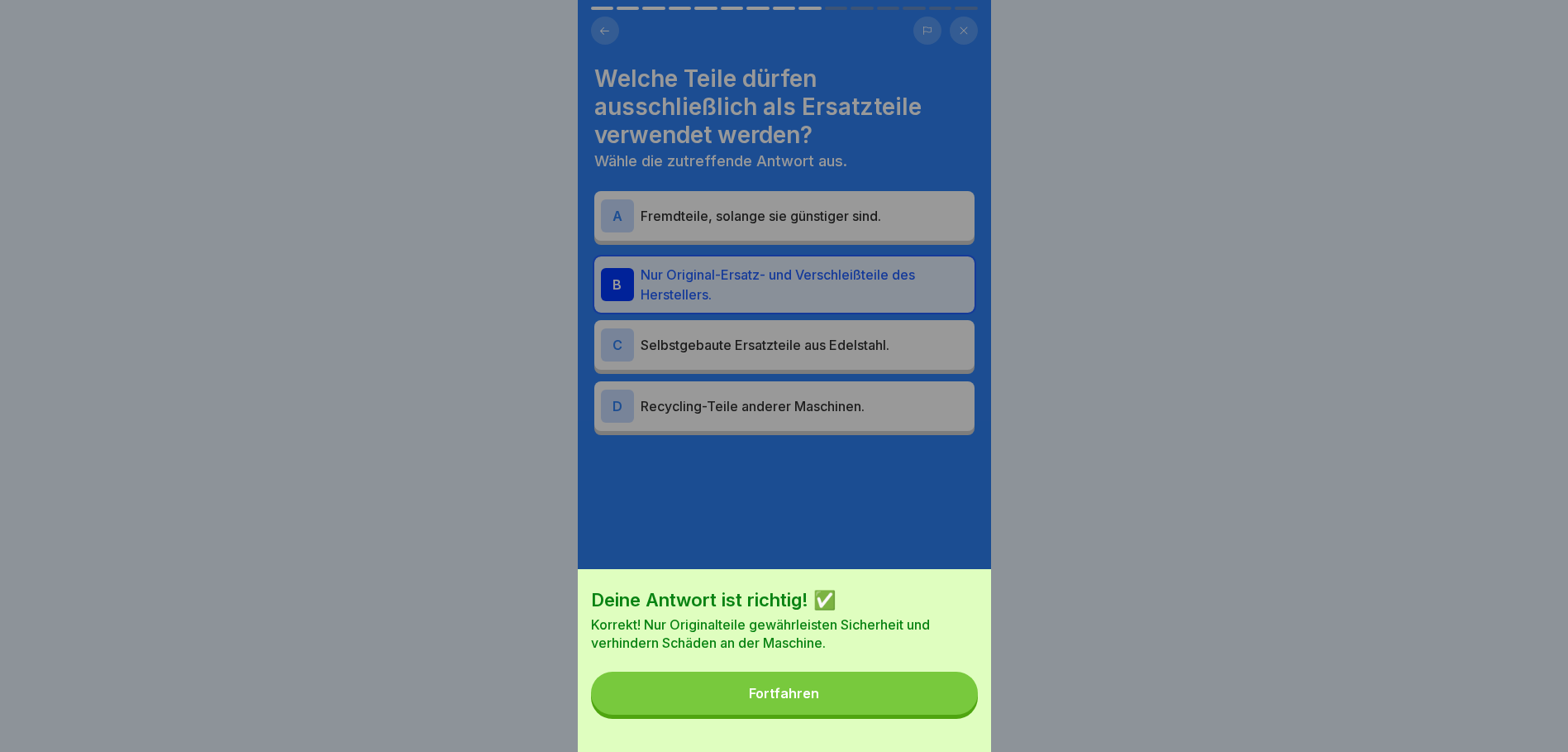
click at [794, 701] on div "Fortfahren" at bounding box center [784, 693] width 70 height 15
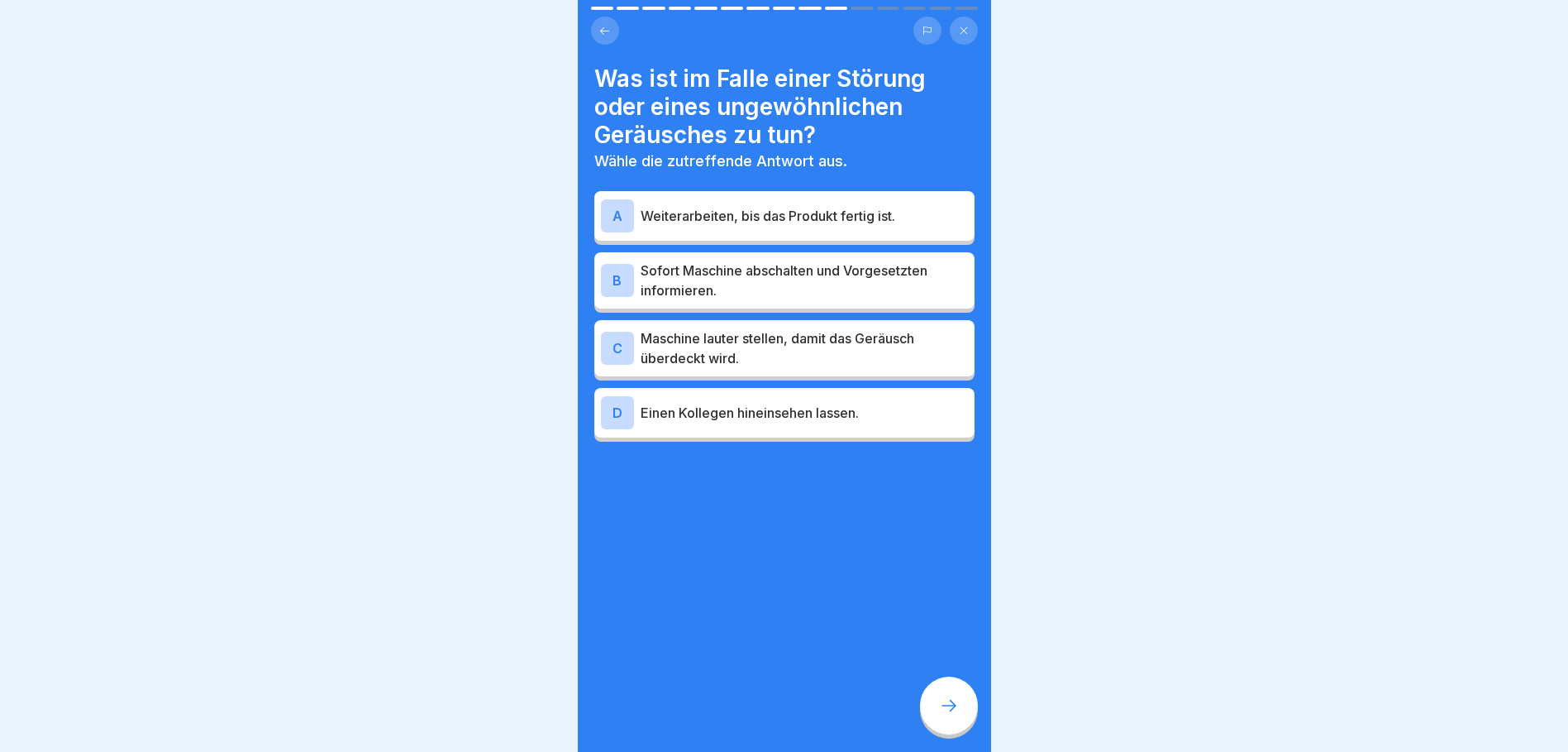
click at [856, 286] on p "Sofort Maschine abschalten und Vorgesetzten informieren." at bounding box center [804, 280] width 327 height 39
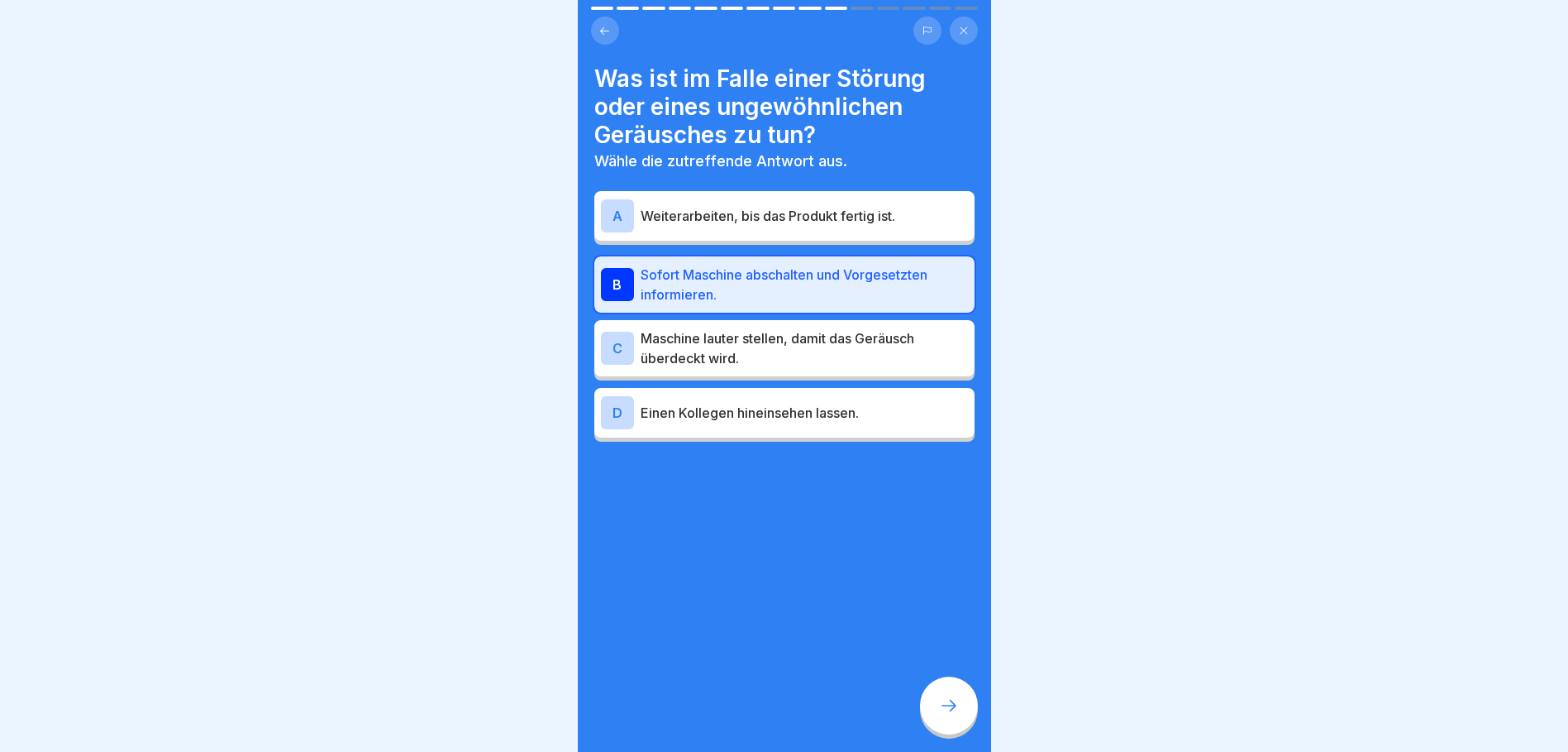
click at [951, 711] on icon at bounding box center [948, 704] width 20 height 20
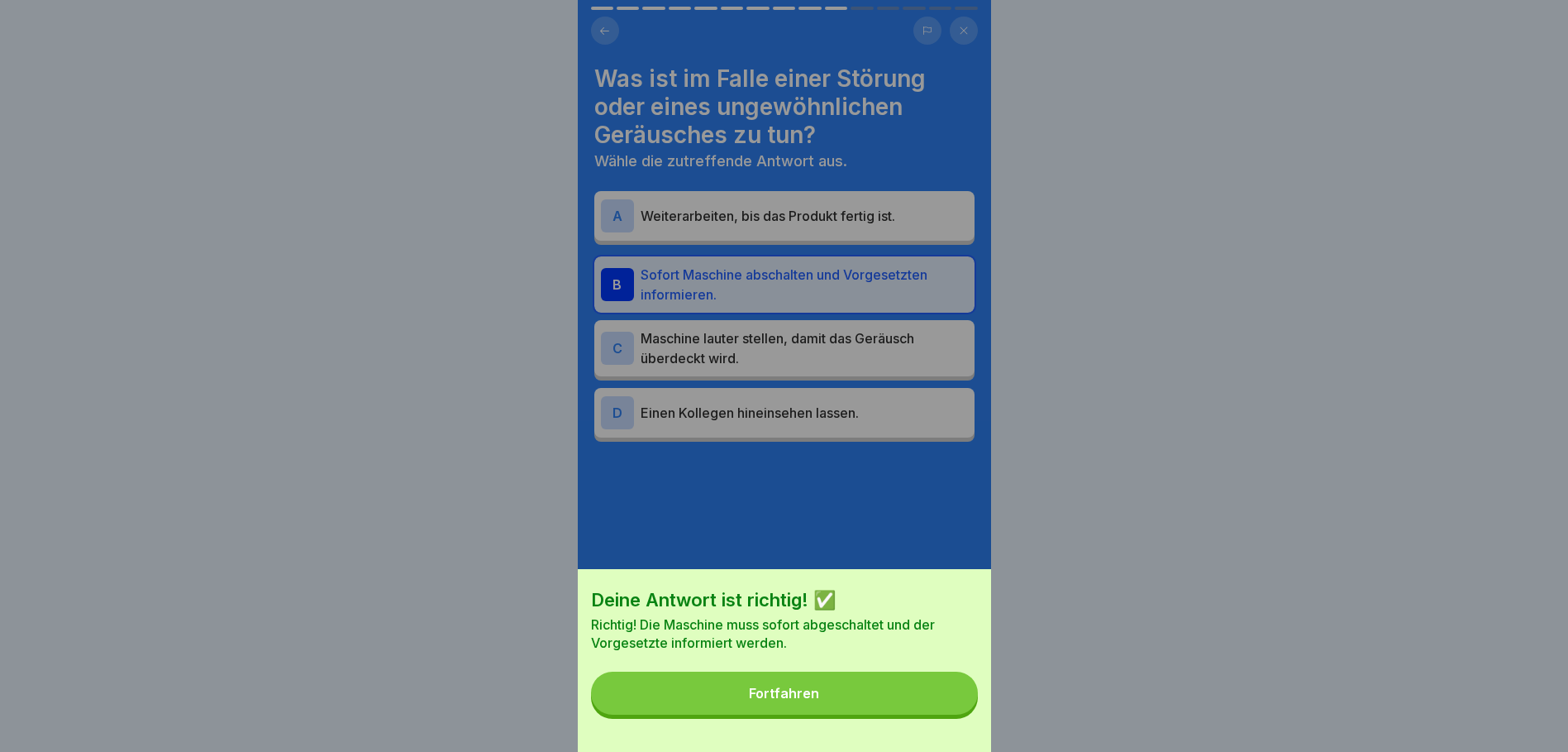
click at [824, 706] on button "Fortfahren" at bounding box center [784, 693] width 387 height 43
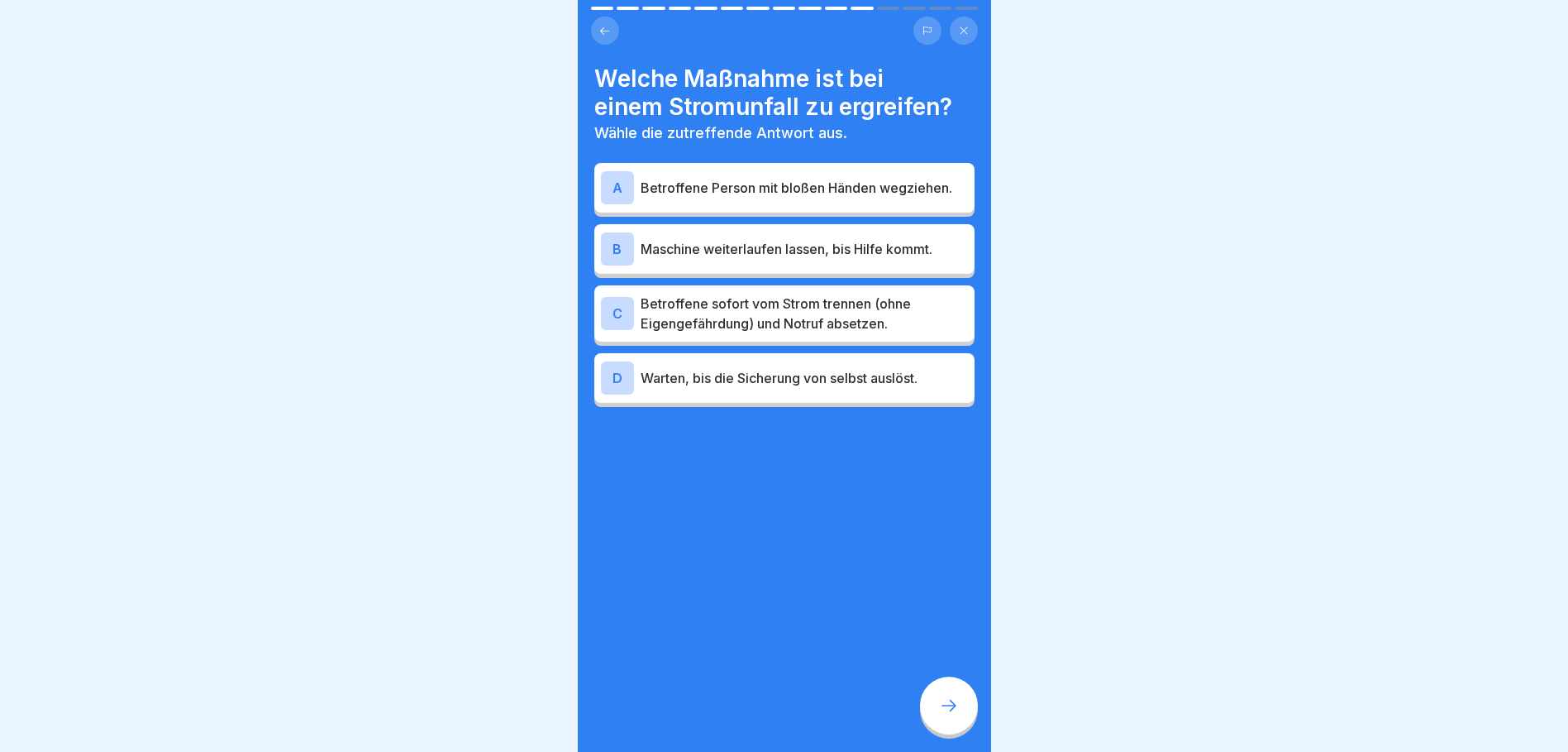
click at [897, 311] on p "Betroffene sofort vom Strom trennen (ohne Eigengefährdung) und Notruf absetzen." at bounding box center [804, 313] width 327 height 39
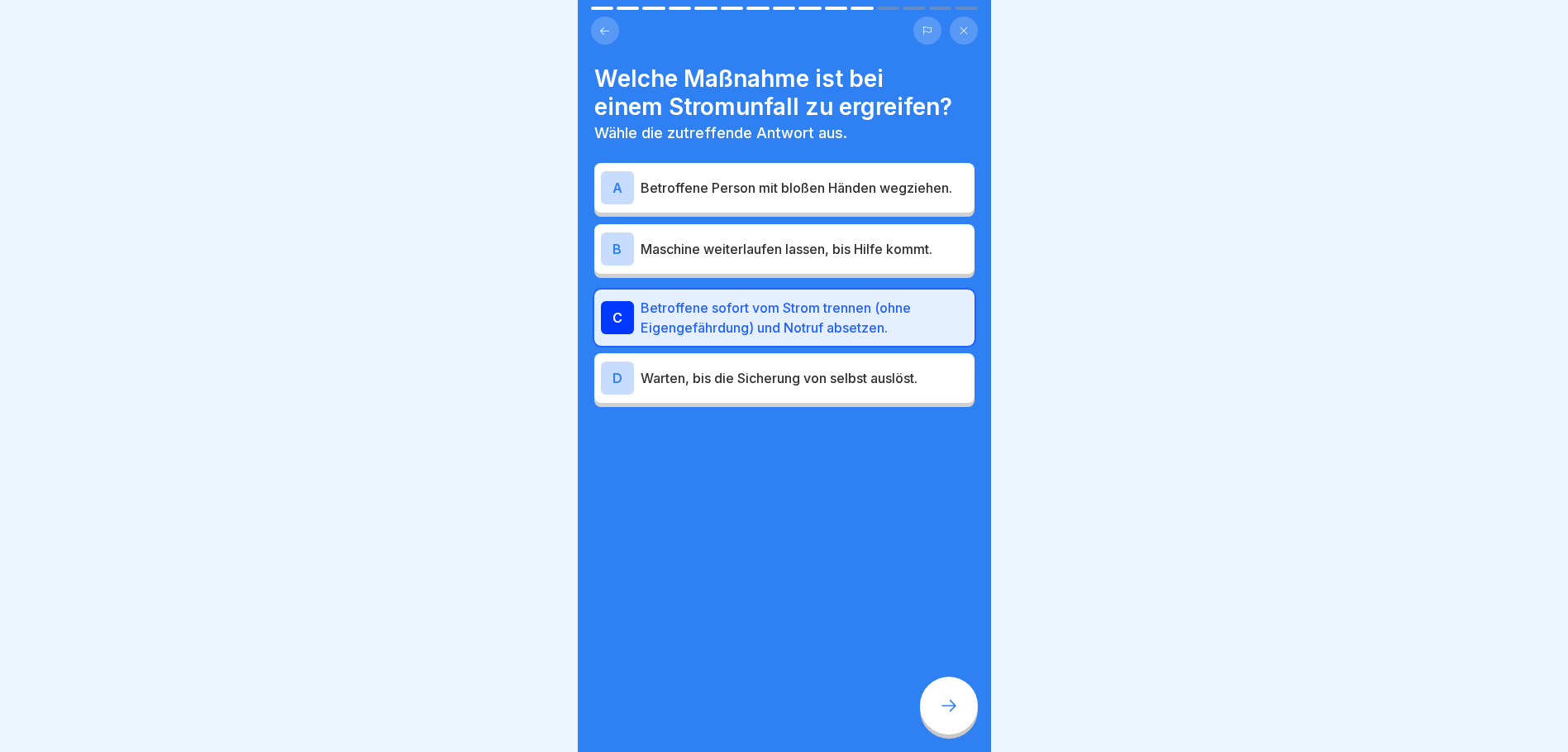
click at [959, 707] on div at bounding box center [949, 705] width 58 height 58
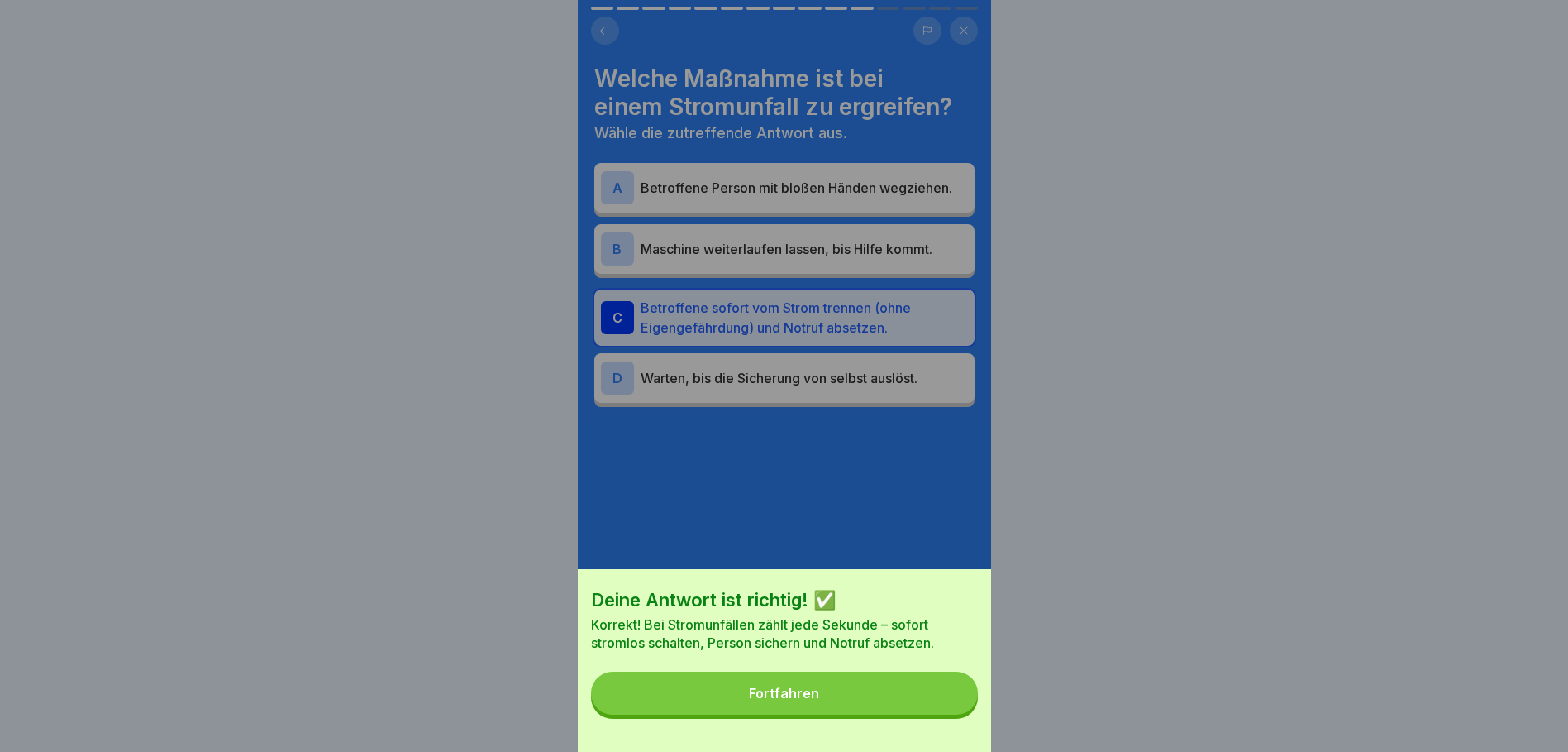
click at [800, 701] on div "Fortfahren" at bounding box center [784, 693] width 70 height 15
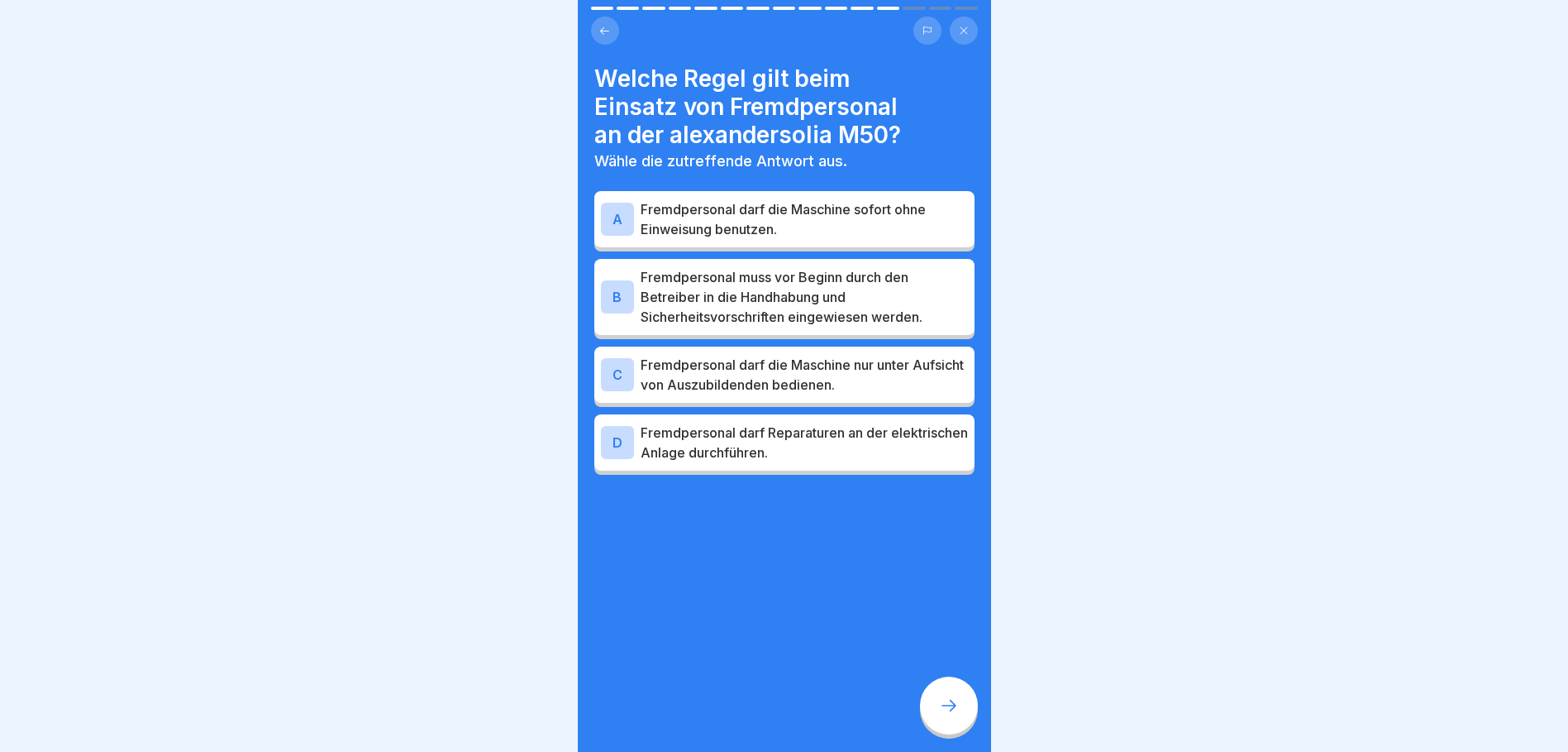
click at [927, 304] on p "Fremdpersonal muss vor Beginn durch den Betreiber in die Handhabung und Sicherh…" at bounding box center [804, 297] width 327 height 60
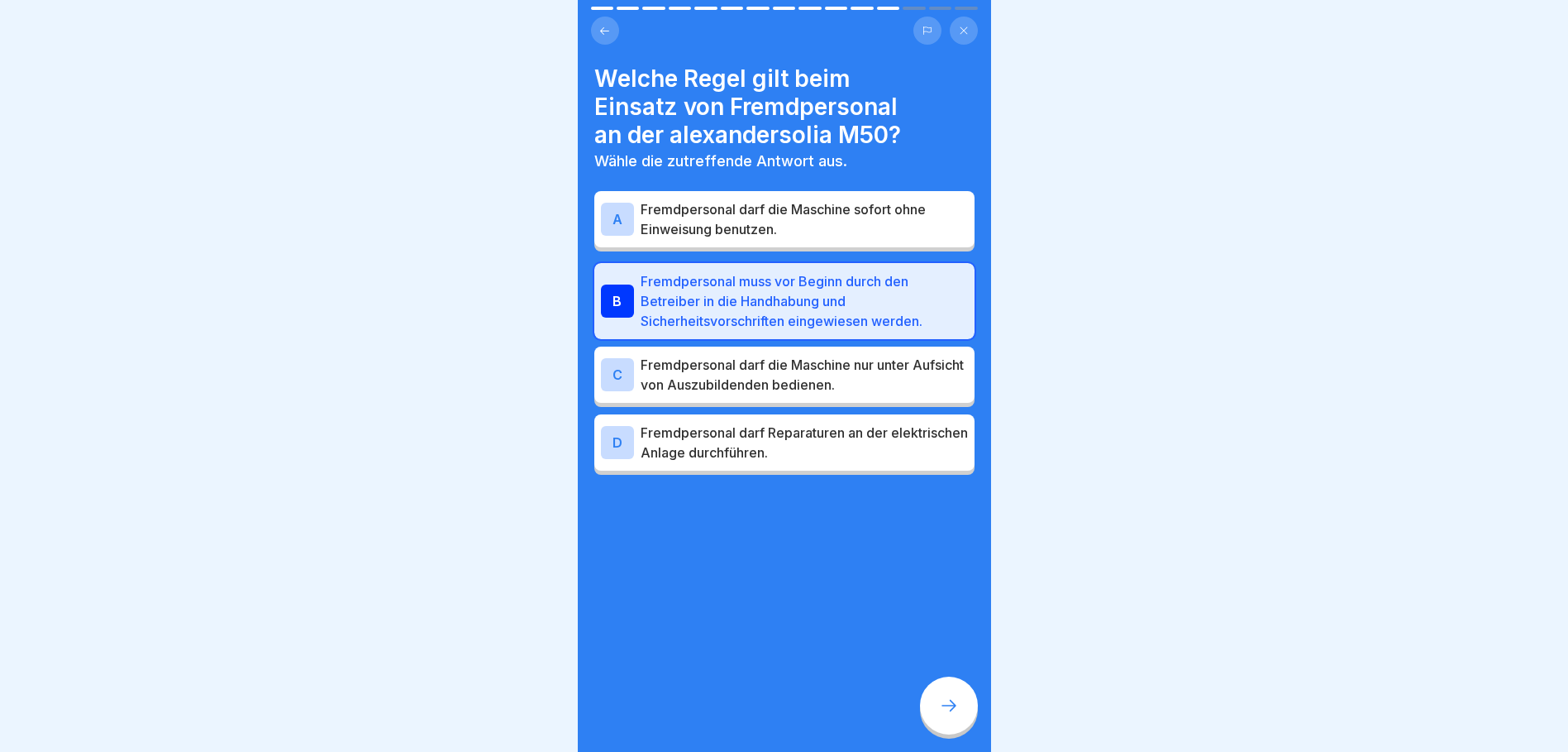
click at [952, 716] on icon at bounding box center [948, 704] width 20 height 20
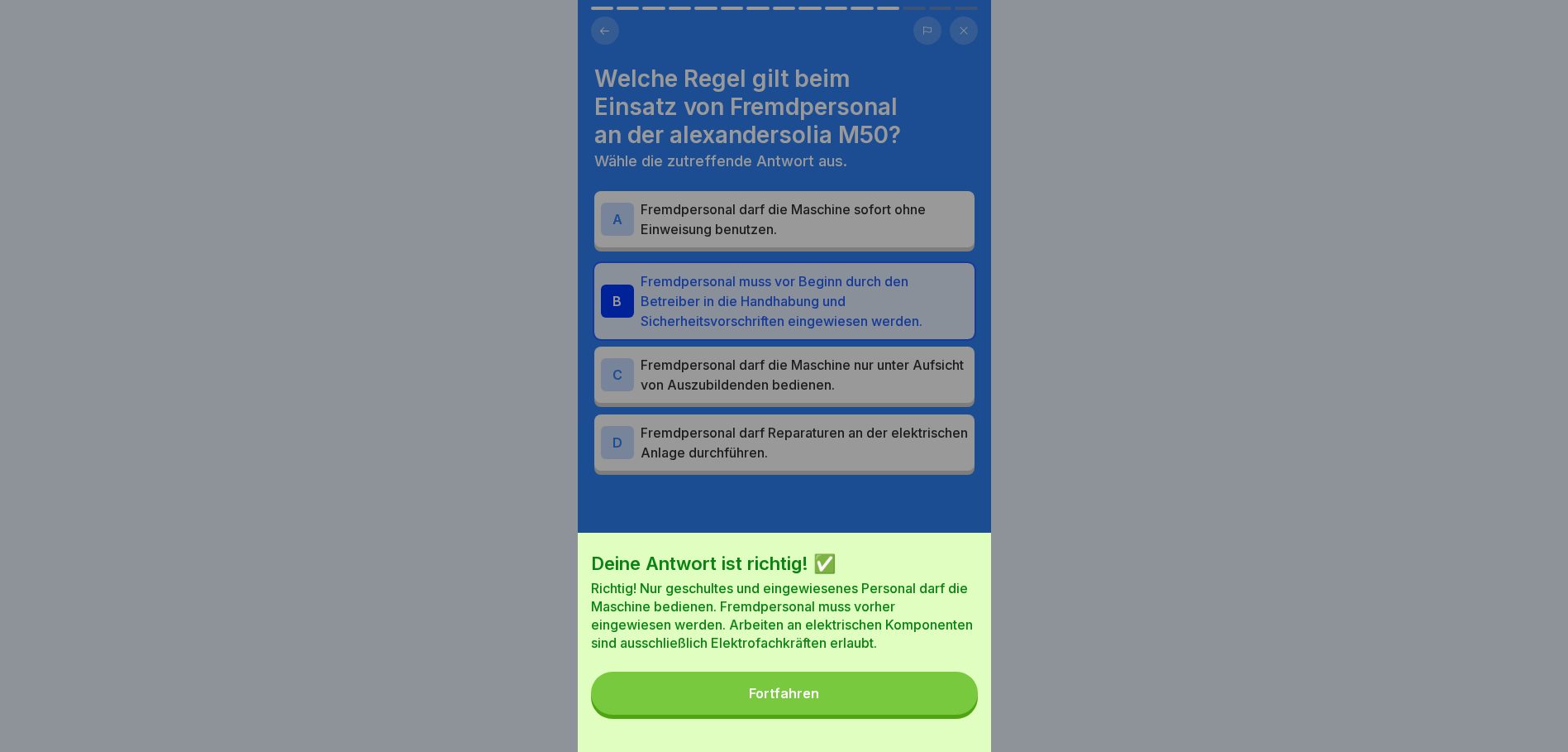
click at [860, 701] on button "Fortfahren" at bounding box center [784, 693] width 387 height 43
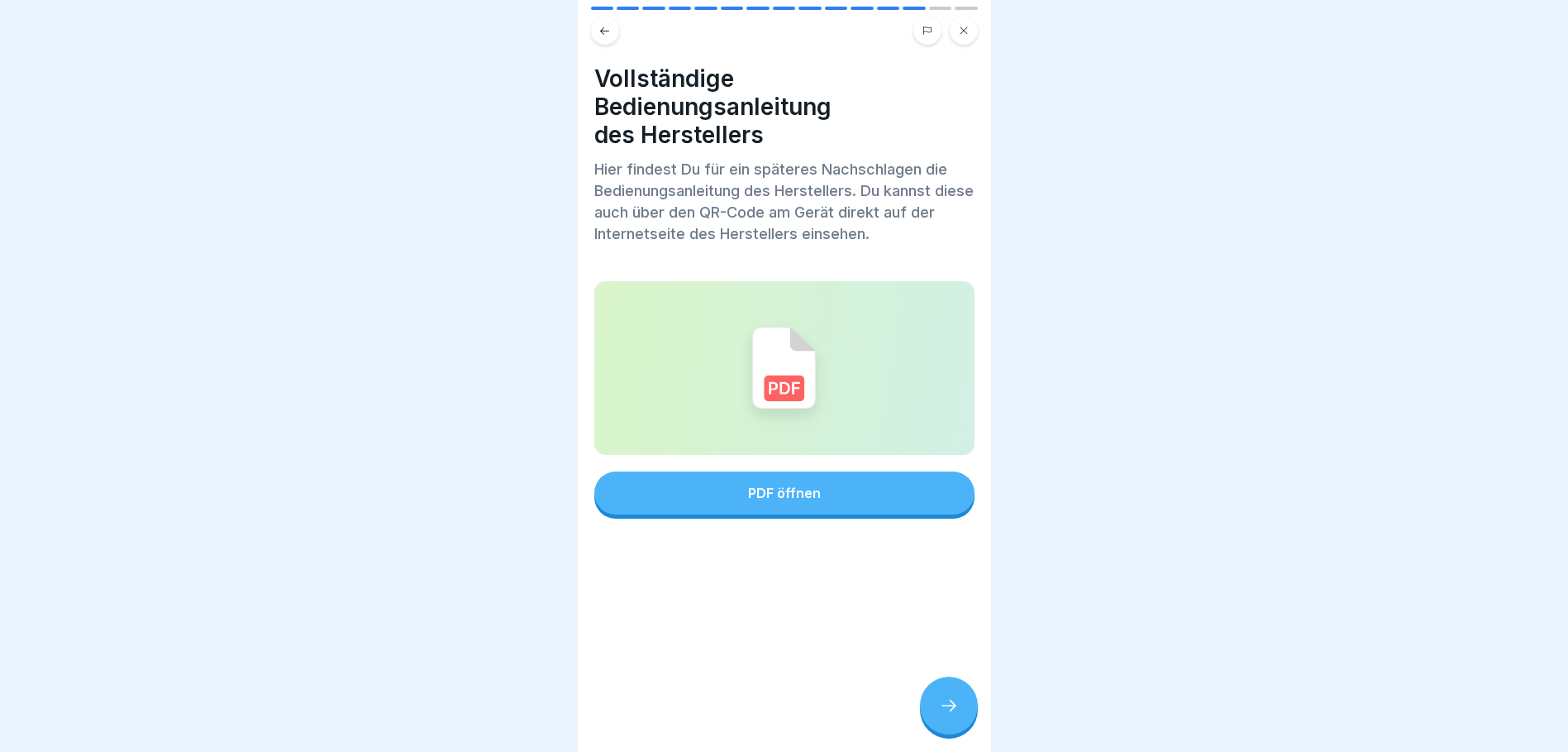
click at [788, 494] on div "PDF öffnen" at bounding box center [784, 493] width 73 height 15
click at [955, 716] on icon at bounding box center [948, 704] width 20 height 20
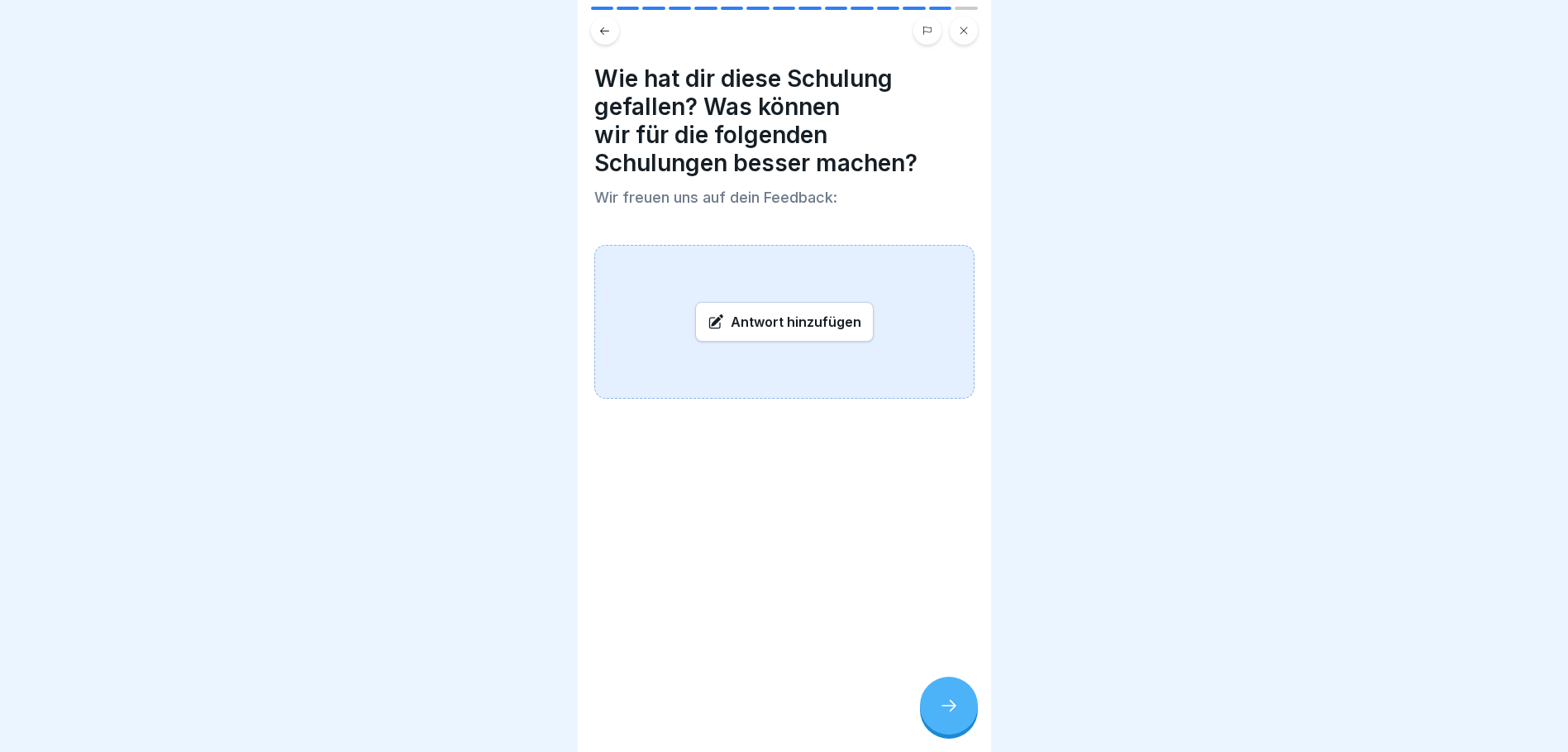
click at [653, 268] on div "Antwort hinzufügen" at bounding box center [784, 322] width 381 height 153
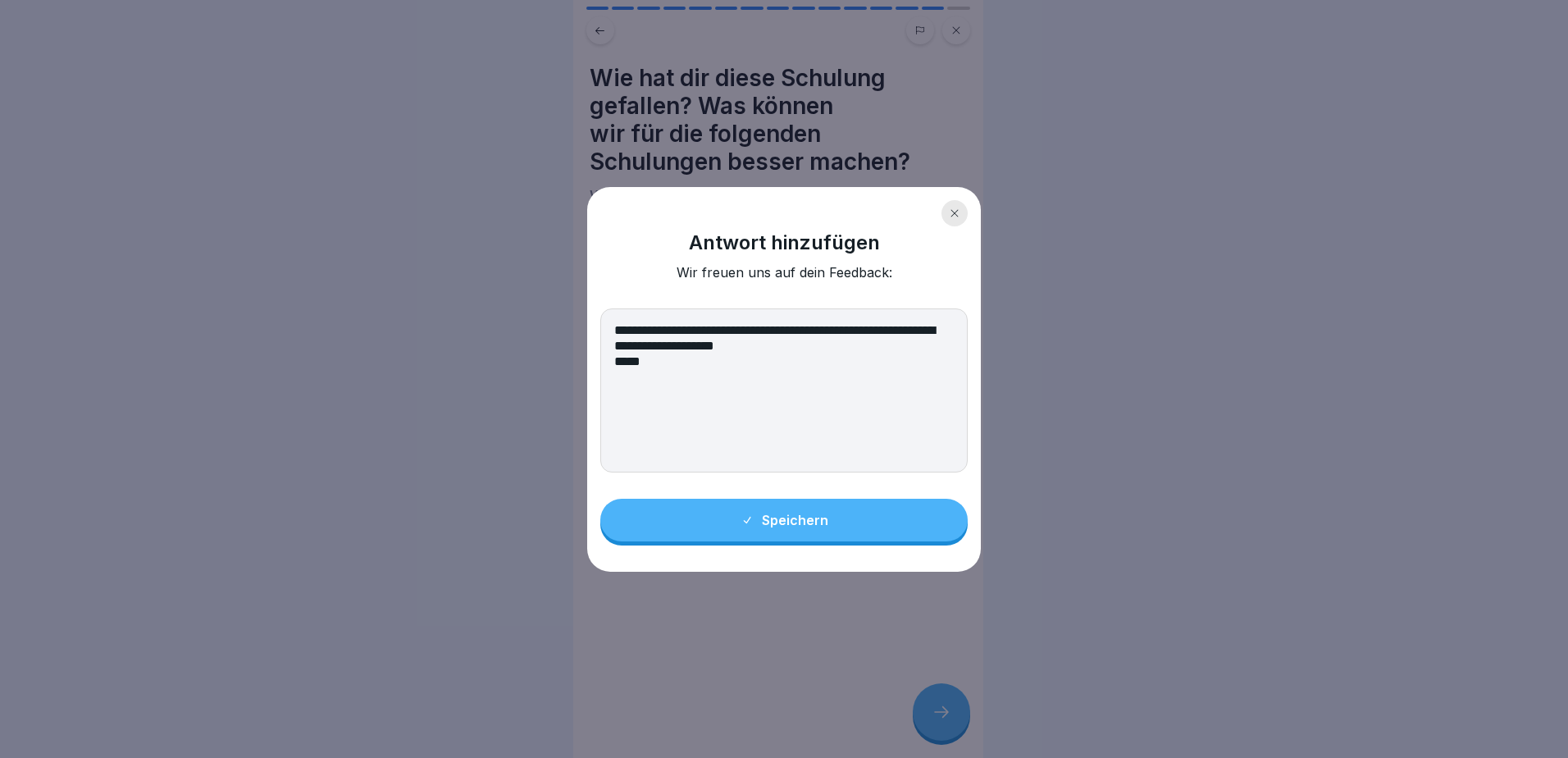
type textarea "**********"
click at [819, 524] on div "Speichern" at bounding box center [784, 520] width 88 height 15
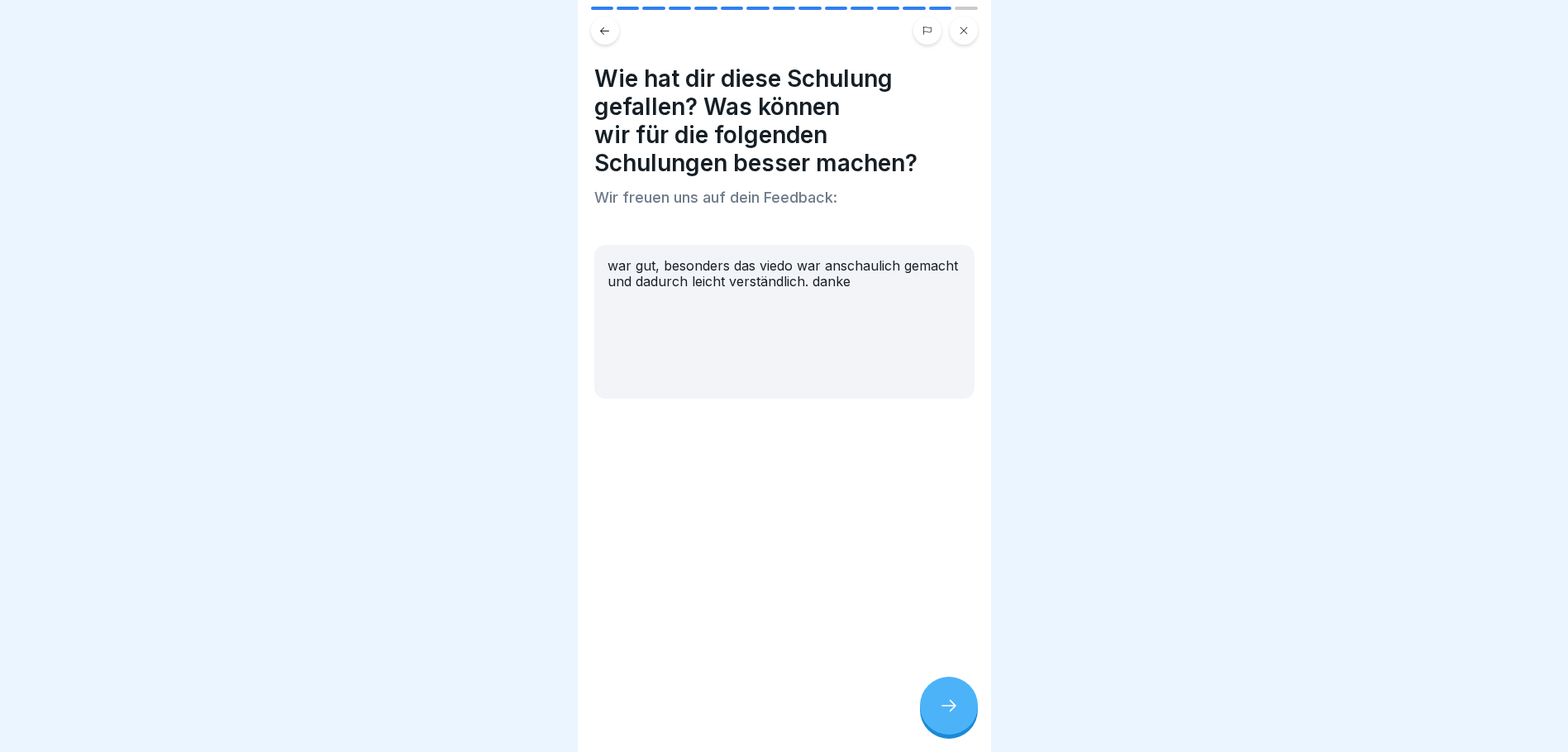
click at [943, 716] on icon at bounding box center [948, 704] width 20 height 20
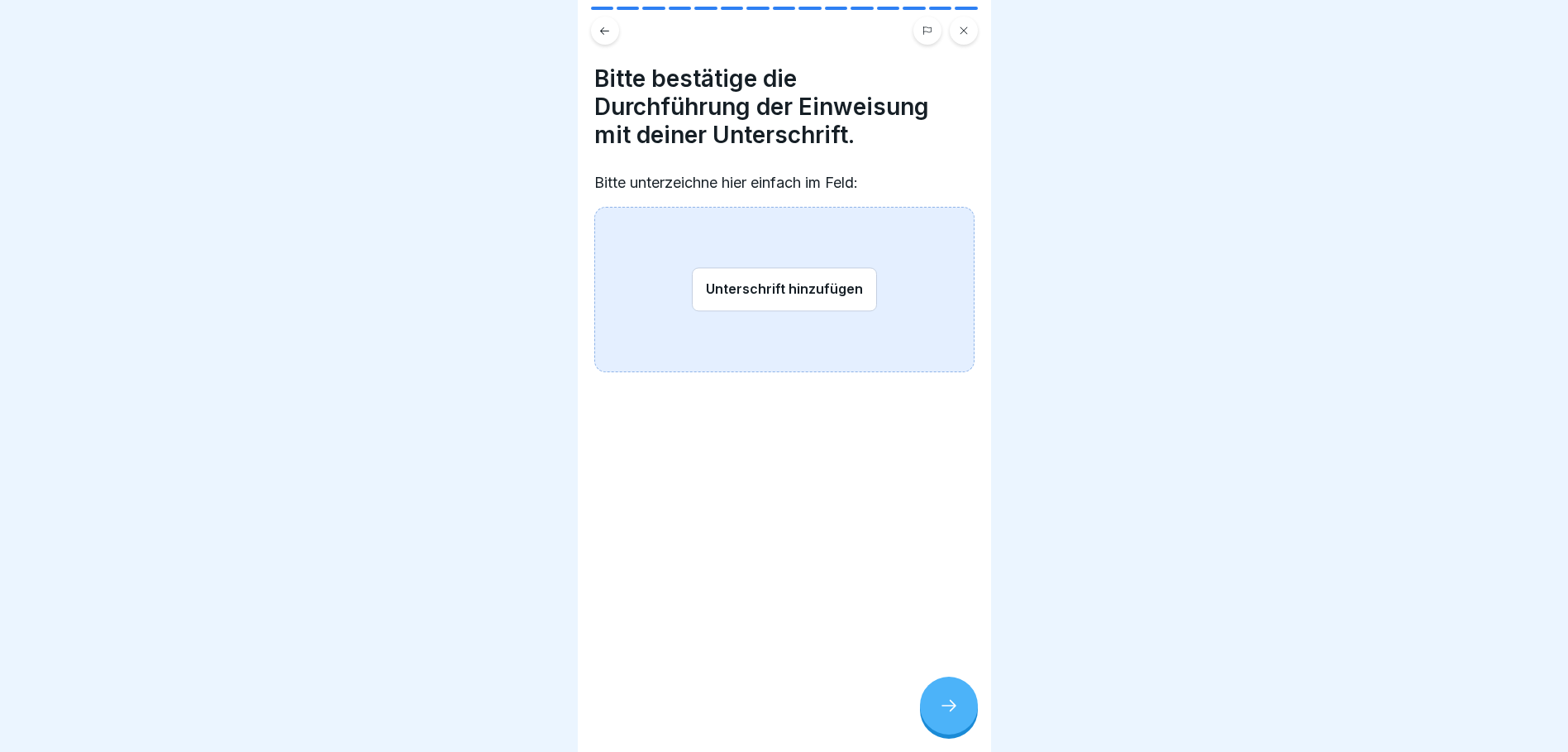
click at [673, 310] on div "Unterschrift hinzufügen" at bounding box center [784, 289] width 381 height 166
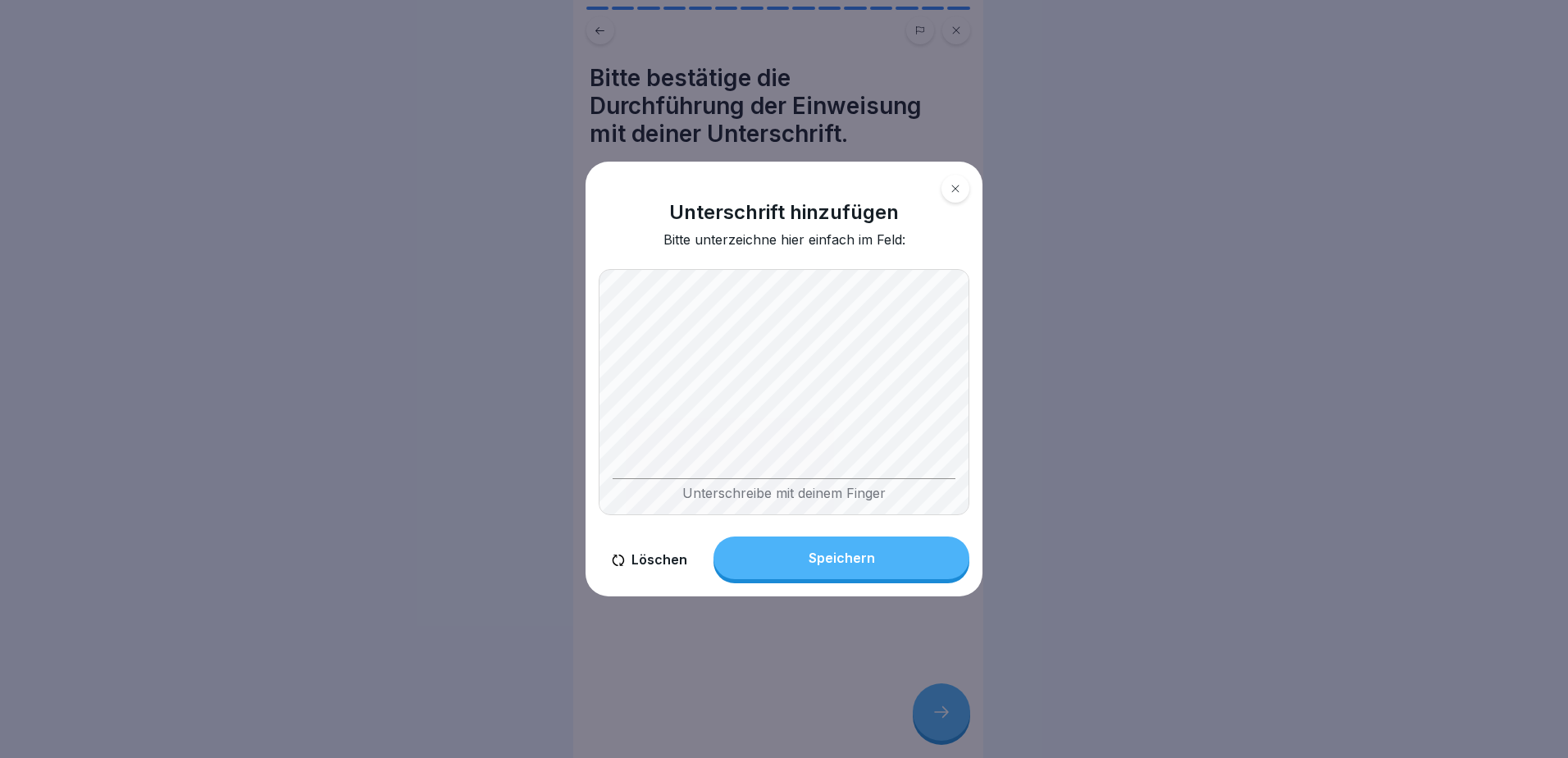
click at [1018, 456] on body "Einweisung Alexandersolia M50 15 Schritte Alexandersolia M50 Mehrzweck-Küchenma…" at bounding box center [778, 379] width 1556 height 758
click at [847, 552] on div "Speichern" at bounding box center [842, 558] width 67 height 15
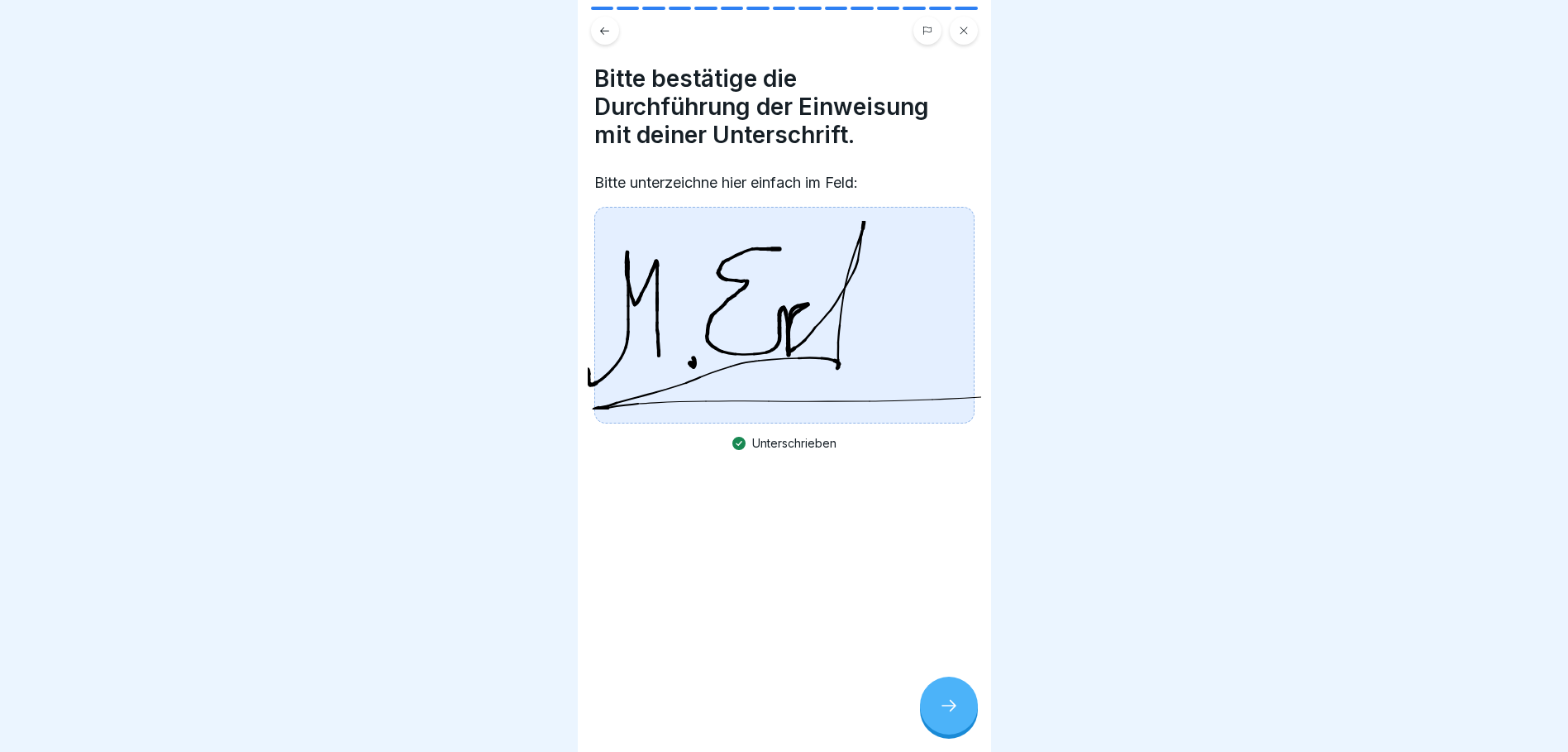
click at [950, 716] on icon at bounding box center [948, 704] width 20 height 20
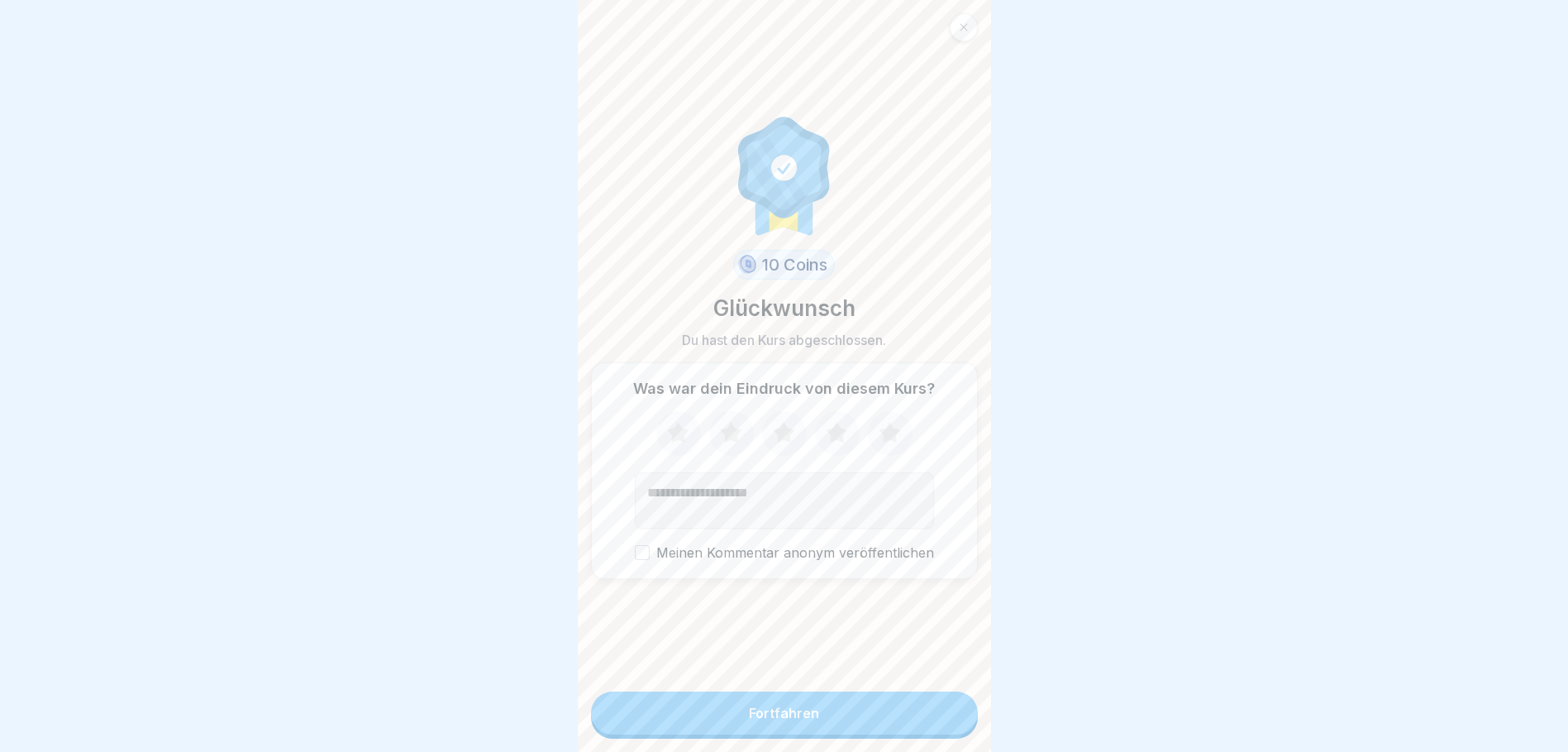
click at [834, 437] on icon at bounding box center [836, 432] width 22 height 21
click at [773, 720] on div "Fortfahren" at bounding box center [784, 713] width 70 height 15
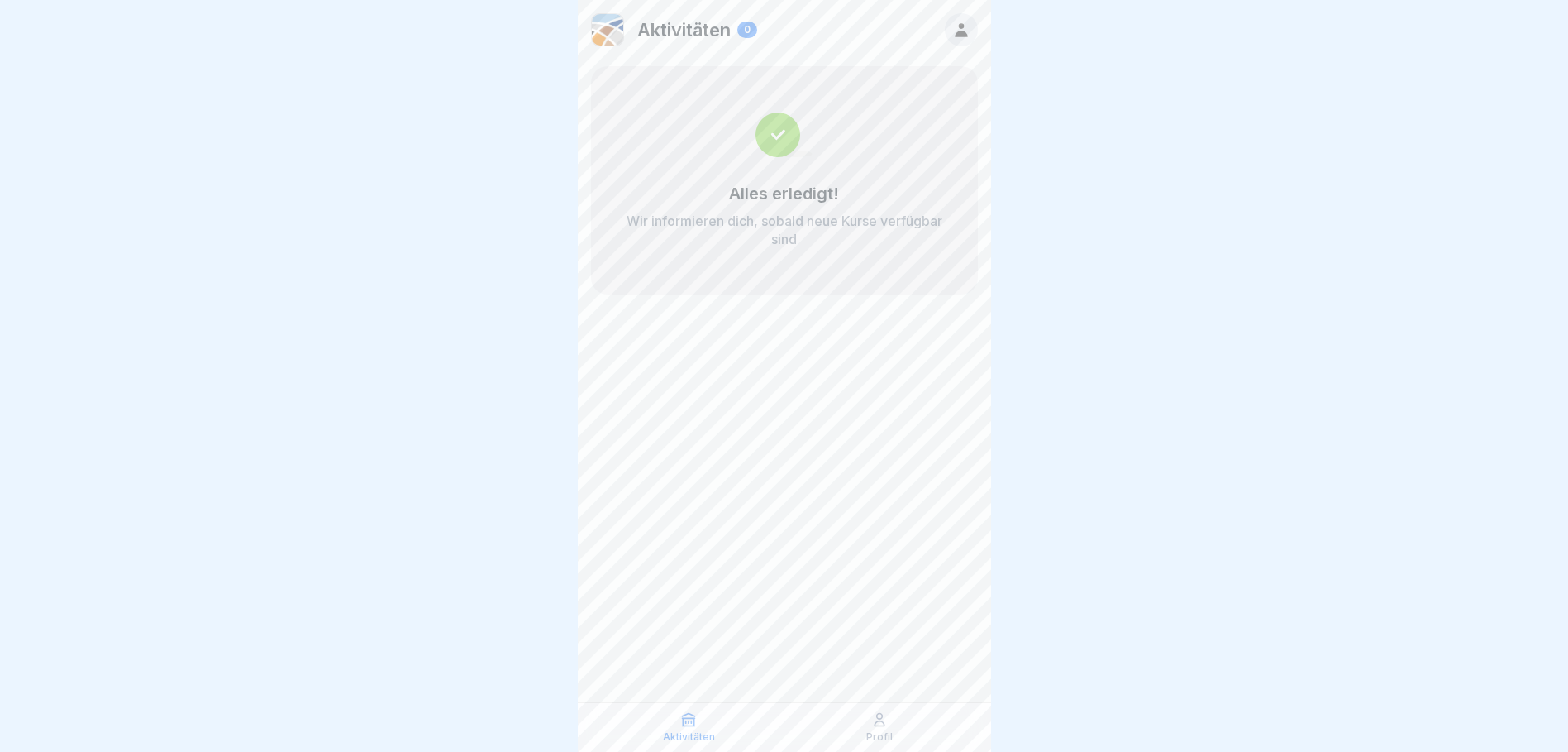
click at [881, 734] on p "Profil" at bounding box center [879, 736] width 26 height 11
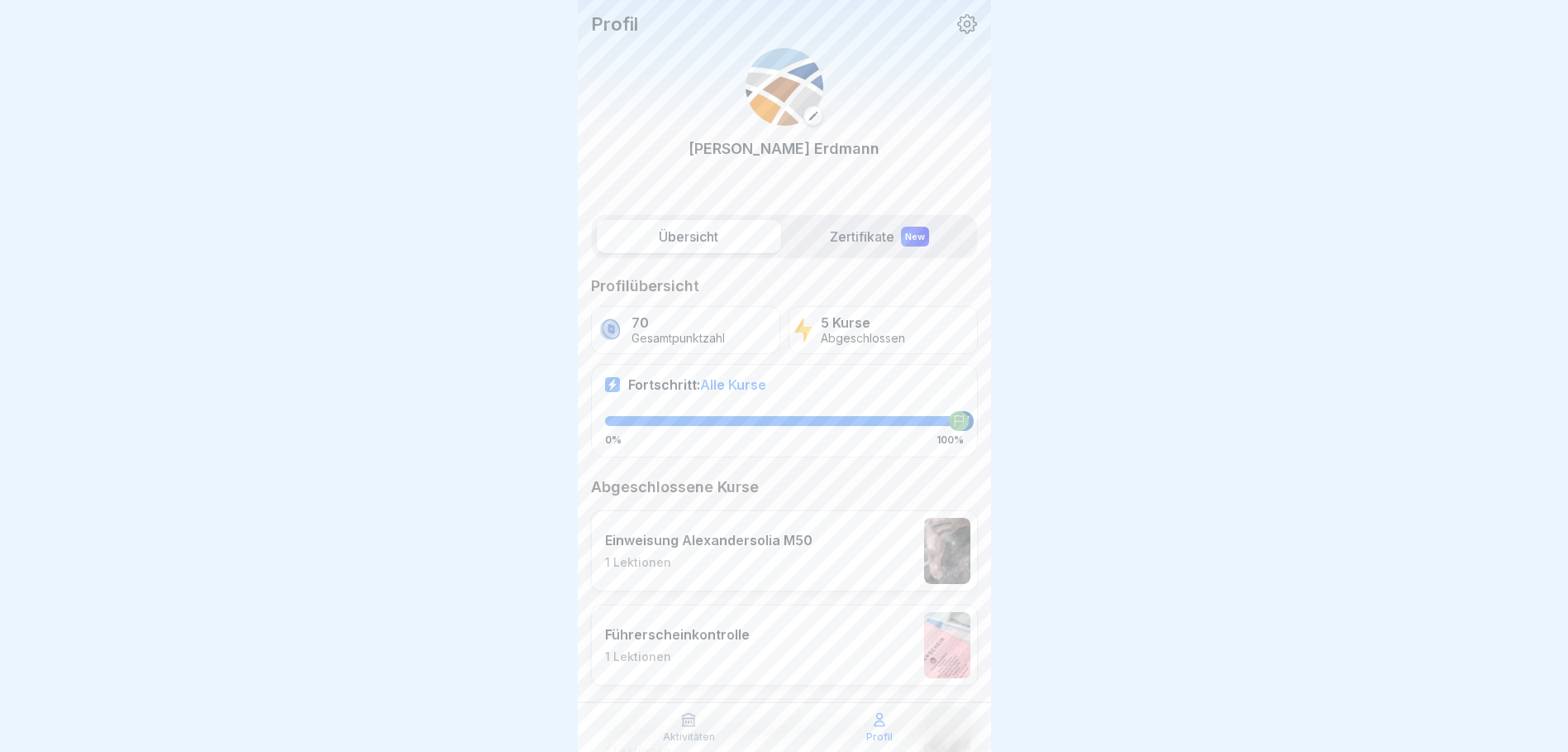
click at [861, 249] on label "Zertifikate New" at bounding box center [879, 236] width 184 height 33
